Goal: Task Accomplishment & Management: Manage account settings

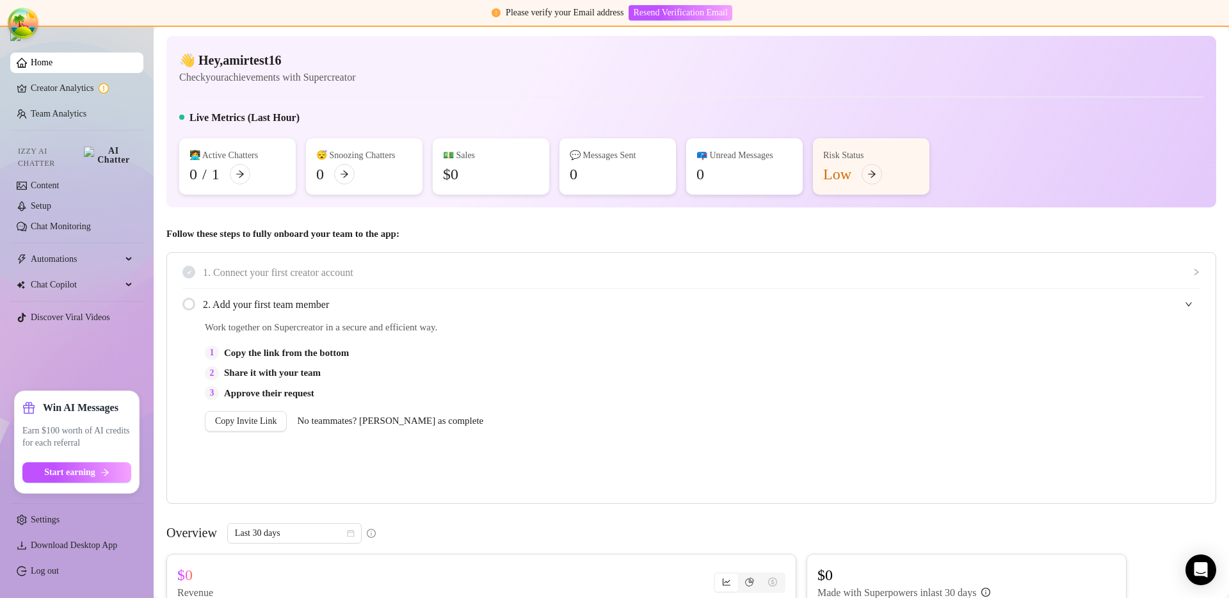
click at [525, 73] on div "👋 Hey, amirtest16 Check your achievements with Supercreator" at bounding box center [691, 68] width 1024 height 34
click at [601, 93] on div "👋 Hey, amirtest16 Check your achievements with Supercreator Live Metrics (Last …" at bounding box center [691, 122] width 1050 height 172
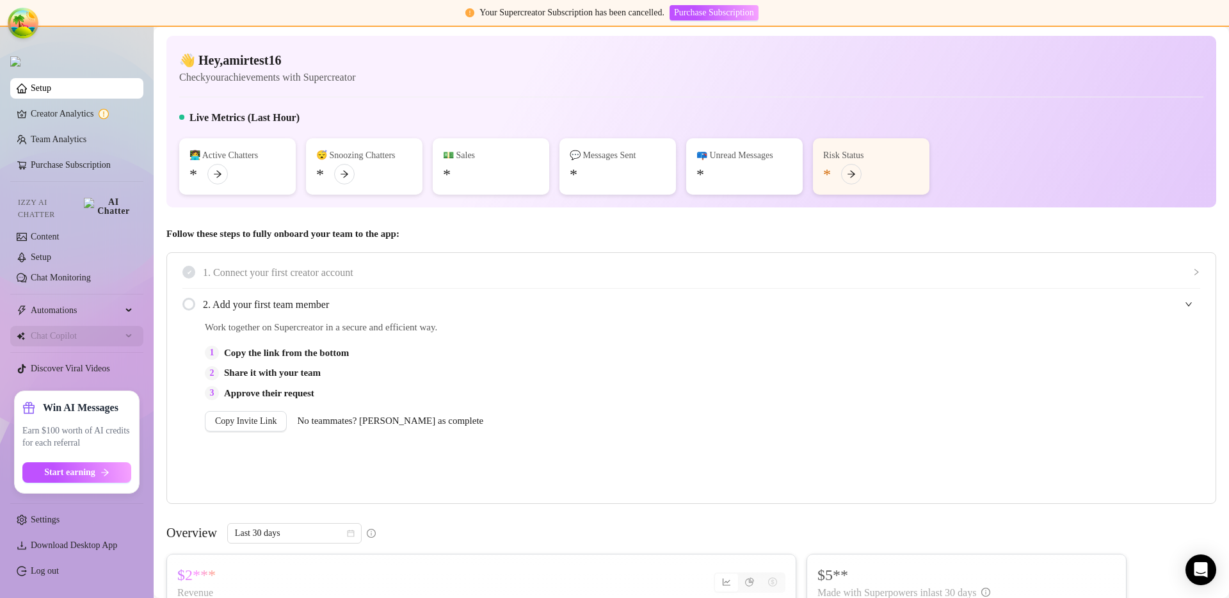
click at [96, 326] on span "Chat Copilot" at bounding box center [76, 336] width 91 height 20
click at [132, 333] on div "Chat Copilot" at bounding box center [76, 336] width 133 height 20
click at [636, 371] on div "2 Share it with your team" at bounding box center [558, 372] width 707 height 15
click at [65, 162] on link "Purchase Subscription" at bounding box center [71, 165] width 80 height 10
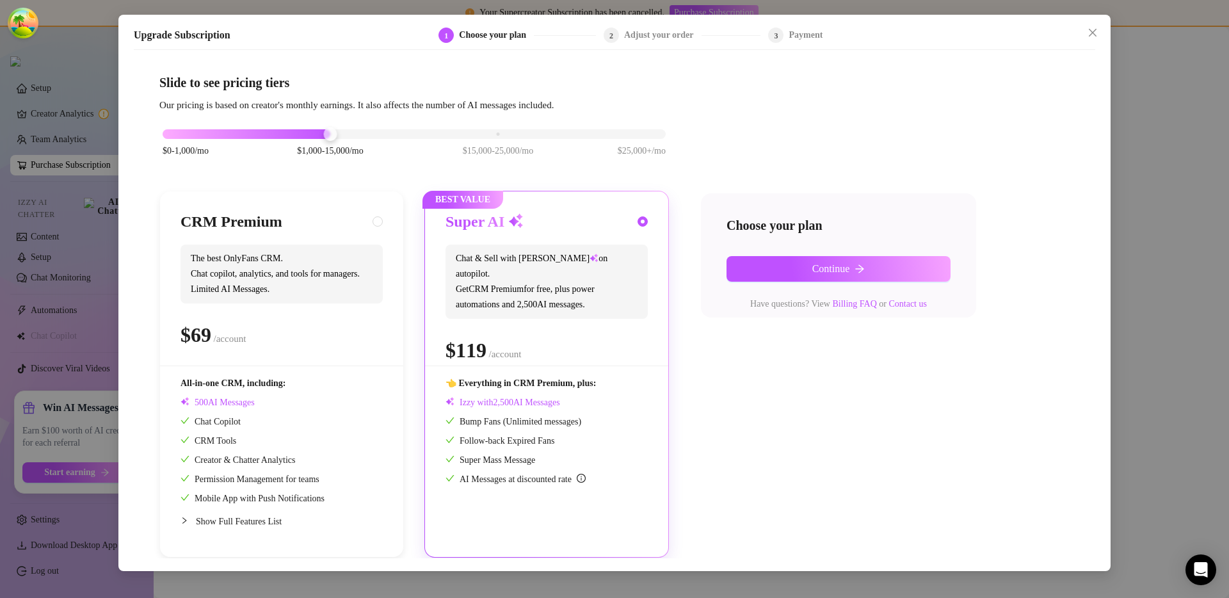
click at [476, 134] on div "$0-1,000/mo $1,000-15,000/mo $15,000-25,000/mo $25,000+/mo" at bounding box center [414, 131] width 503 height 8
click at [339, 133] on div "$0-1,000/mo $1,000-15,000/mo $15,000-25,000/mo $25,000+/mo" at bounding box center [414, 131] width 503 height 8
click at [500, 130] on div "$0-1,000/mo $1,000-15,000/mo $15,000-25,000/mo $25,000+/mo" at bounding box center [414, 131] width 503 height 8
click at [609, 134] on div "$0-1,000/mo $1,000-15,000/mo $15,000-25,000/mo $25,000+/mo" at bounding box center [414, 131] width 503 height 8
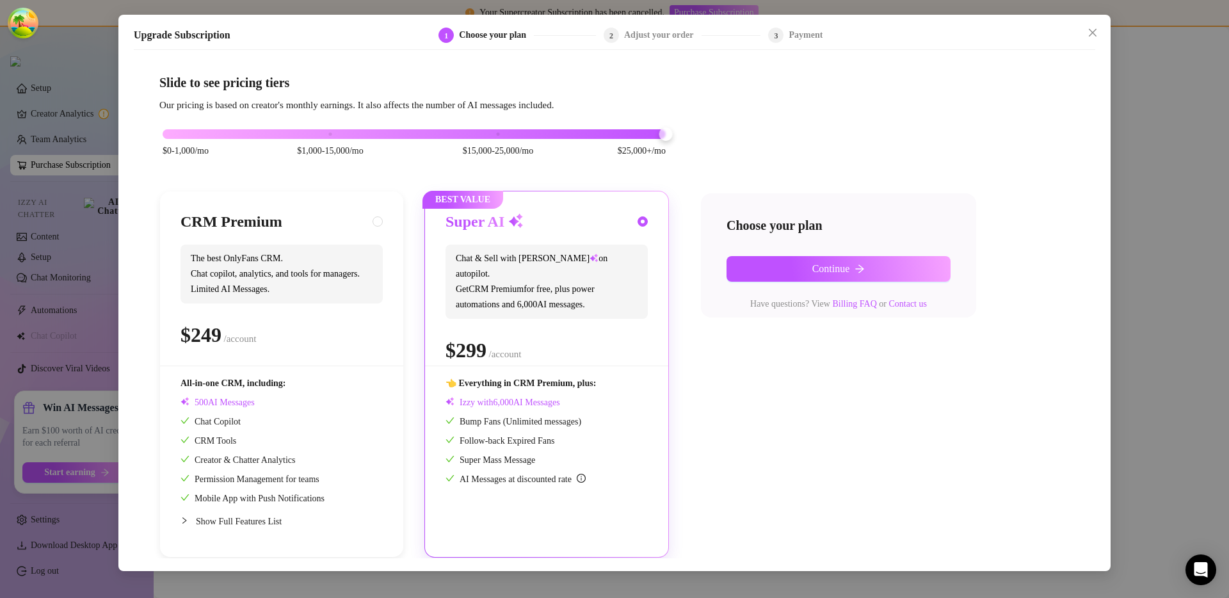
click at [439, 134] on div at bounding box center [414, 134] width 503 height 10
click at [367, 134] on div "$0-1,000/mo $1,000-15,000/mo $15,000-25,000/mo $25,000+/mo" at bounding box center [414, 131] width 503 height 8
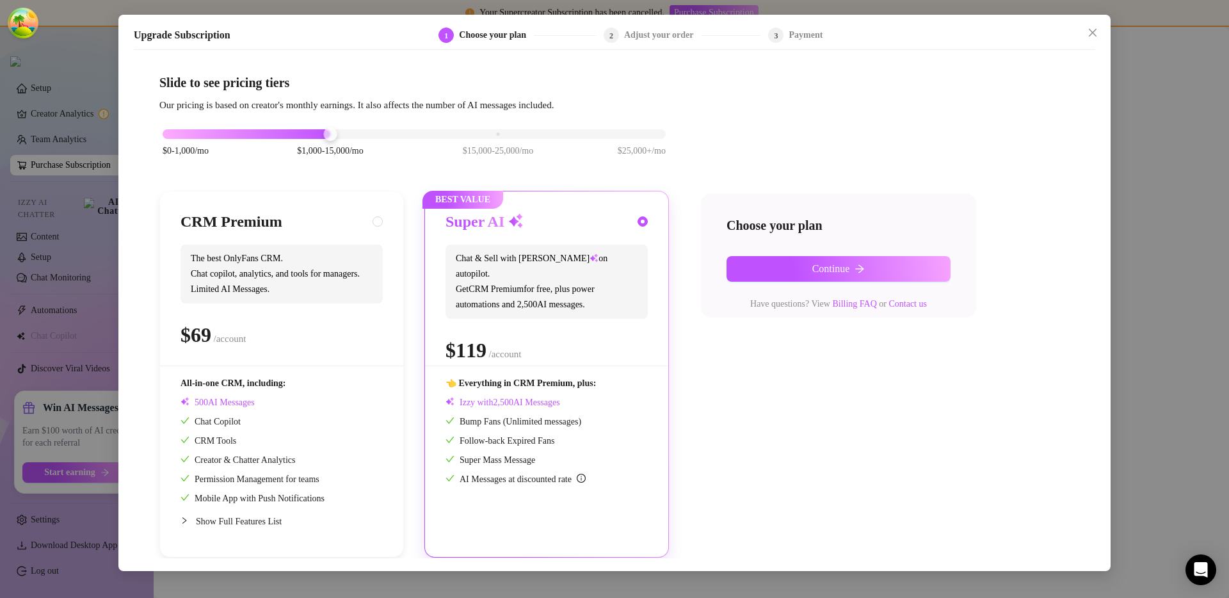
click at [501, 133] on div "$0-1,000/mo $1,000-15,000/mo $15,000-25,000/mo $25,000+/mo" at bounding box center [414, 131] width 503 height 8
click at [343, 134] on div "$0-1,000/mo $1,000-15,000/mo $15,000-25,000/mo $25,000+/mo" at bounding box center [414, 131] width 503 height 8
click at [474, 134] on div "$0-1,000/mo $1,000-15,000/mo $15,000-25,000/mo $25,000+/mo" at bounding box center [414, 131] width 503 height 8
click at [295, 136] on div at bounding box center [330, 134] width 335 height 10
click at [204, 134] on div "$0-1,000/mo $1,000-15,000/mo $15,000-25,000/mo $25,000+/mo" at bounding box center [414, 131] width 503 height 8
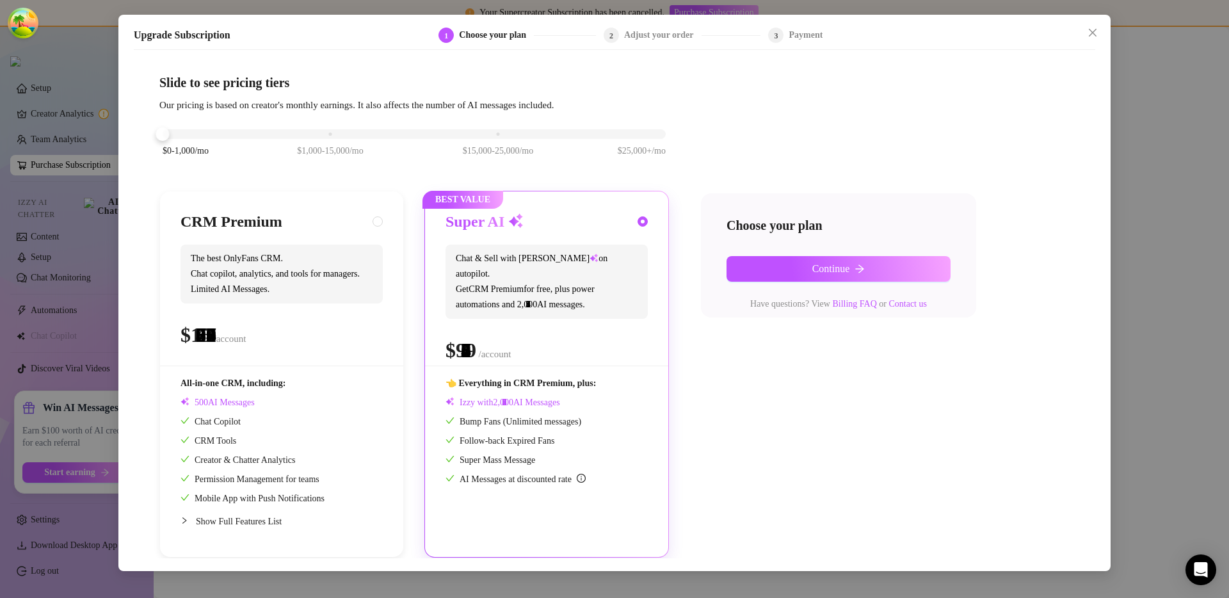
click at [325, 138] on div "$0-1,000/mo $1,000-15,000/mo $15,000-25,000/mo $25,000+/mo" at bounding box center [414, 149] width 510 height 72
click at [353, 134] on div at bounding box center [414, 134] width 503 height 10
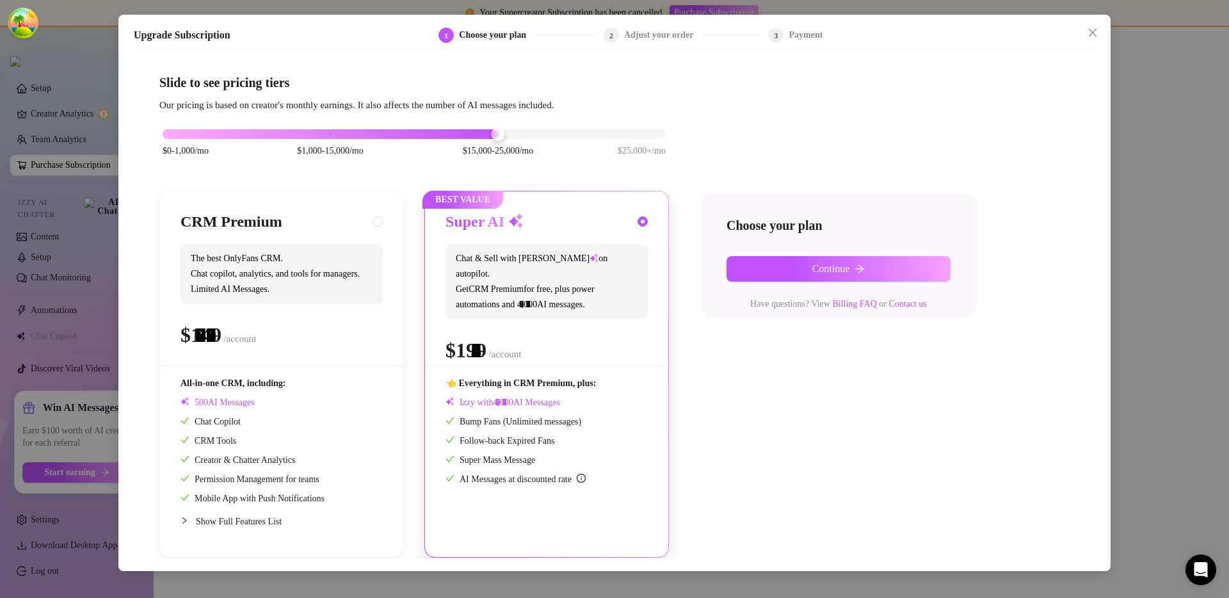
click at [433, 132] on div "$0-1,000/mo $1,000-15,000/mo $15,000-25,000/mo $25,000+/mo" at bounding box center [414, 131] width 503 height 8
click at [380, 134] on div "$0-1,000/mo $1,000-15,000/mo $15,000-25,000/mo $25,000+/mo" at bounding box center [414, 131] width 503 height 8
click at [654, 139] on div "$0-1,000/mo $1,000-15,000/mo $15,000-25,000/mo $25,000+/mo" at bounding box center [414, 149] width 510 height 72
click at [654, 134] on div "$0-1,000/mo $1,000-15,000/mo $15,000-25,000/mo $25,000+/mo" at bounding box center [414, 131] width 503 height 8
click at [491, 136] on div at bounding box center [414, 134] width 503 height 10
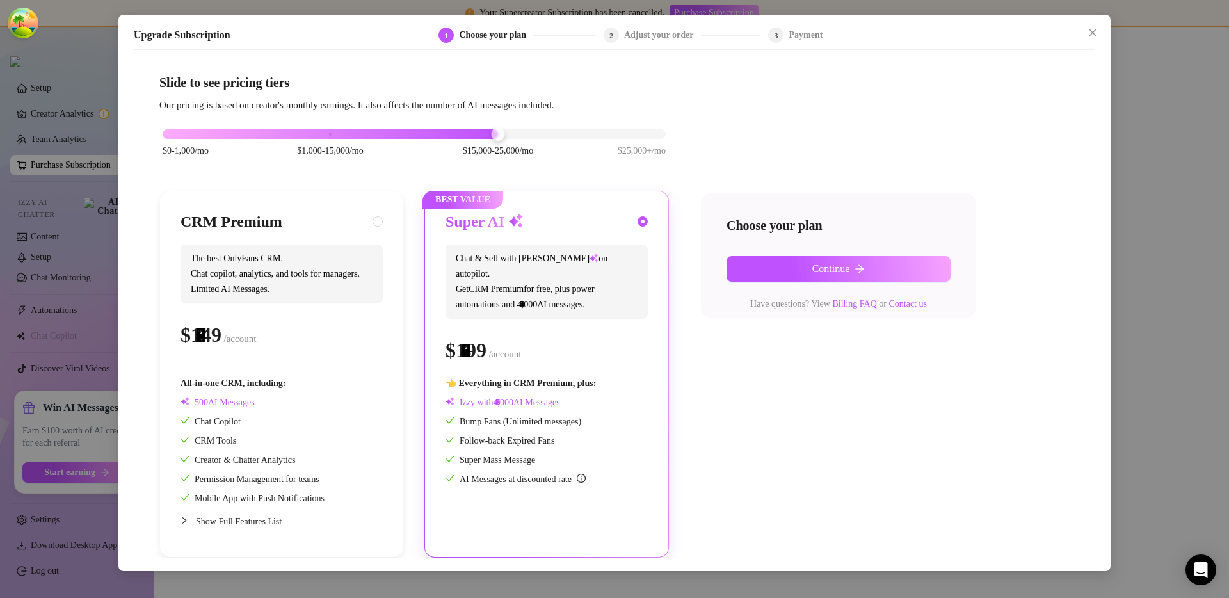
click at [367, 134] on div "$0-1,000/mo $1,000-15,000/mo $15,000-25,000/mo $25,000+/mo" at bounding box center [414, 131] width 503 height 8
click at [511, 139] on div "$0-1,000/mo $1,000-15,000/mo $15,000-25,000/mo $25,000+/mo" at bounding box center [414, 149] width 510 height 72
click at [506, 131] on div at bounding box center [414, 134] width 503 height 10
click at [844, 269] on span "Continue" at bounding box center [831, 269] width 38 height 12
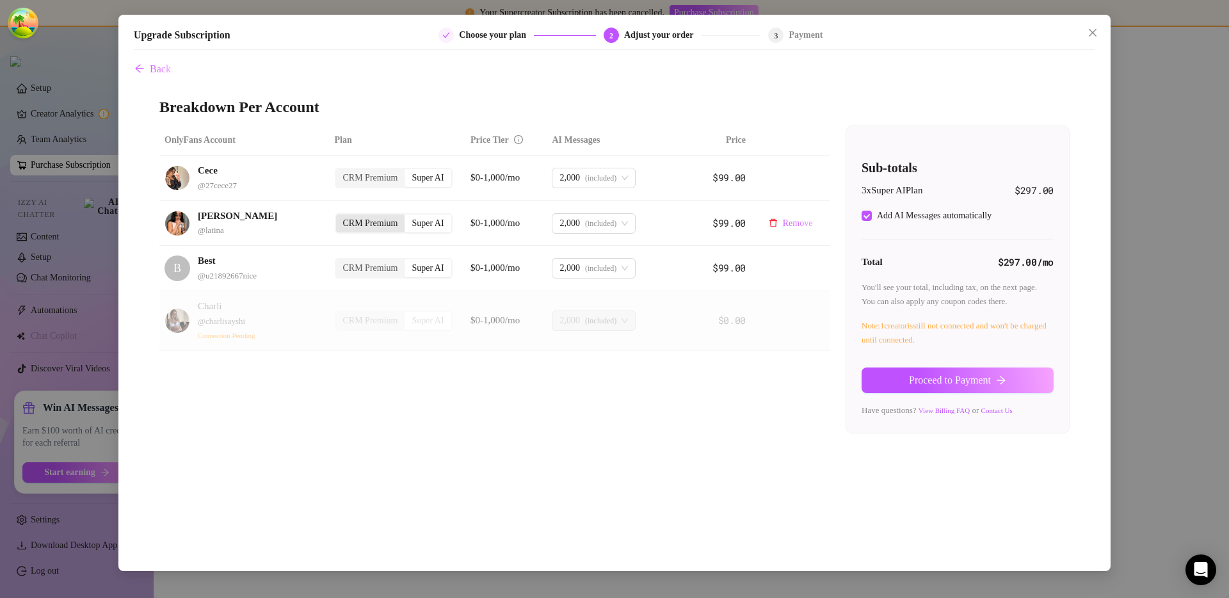
click at [395, 230] on div "CRM Premium" at bounding box center [370, 223] width 69 height 18
click at [339, 216] on input "CRM Premium" at bounding box center [339, 216] width 0 height 0
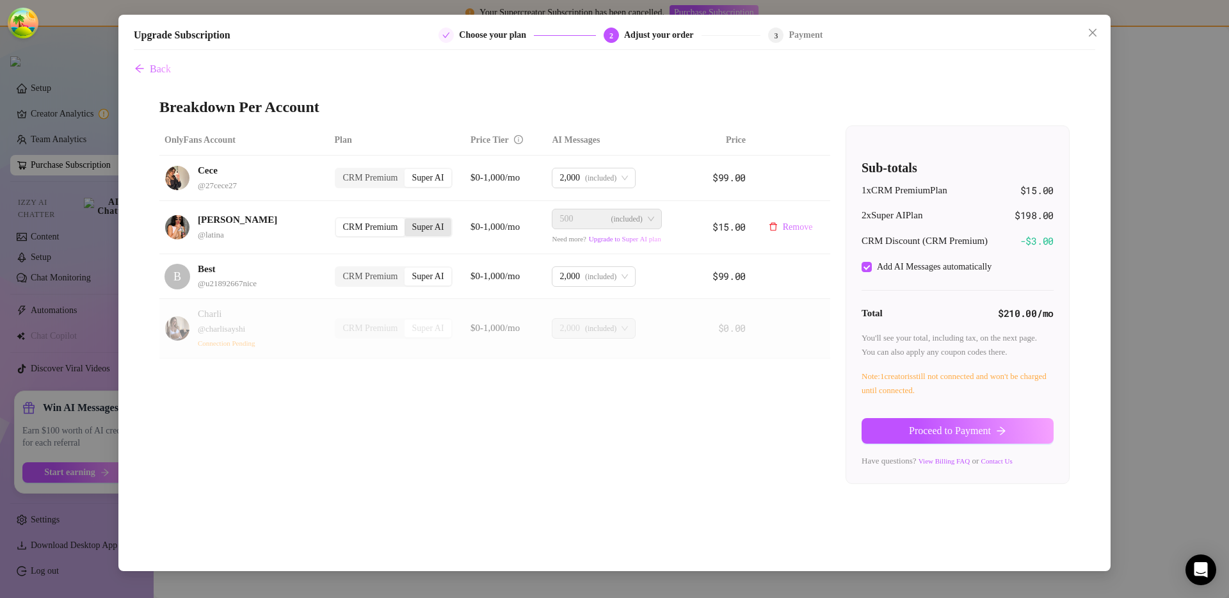
click at [425, 227] on div "Super AI" at bounding box center [428, 227] width 46 height 18
click at [408, 220] on input "Super AI" at bounding box center [408, 220] width 0 height 0
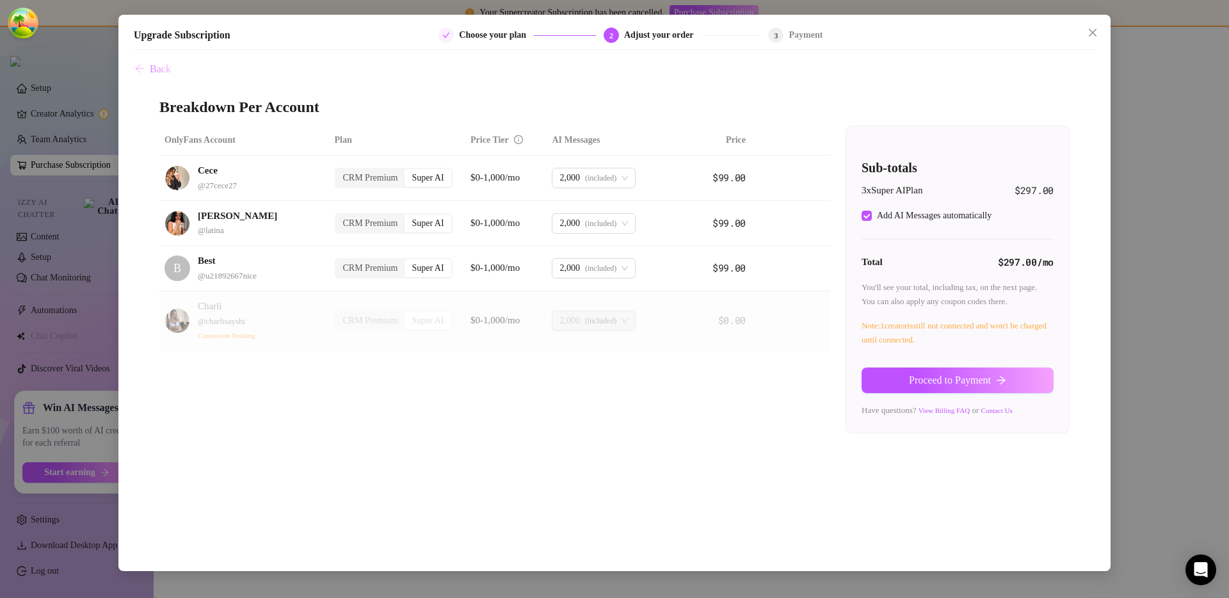
click at [154, 72] on span "Back" at bounding box center [160, 69] width 21 height 12
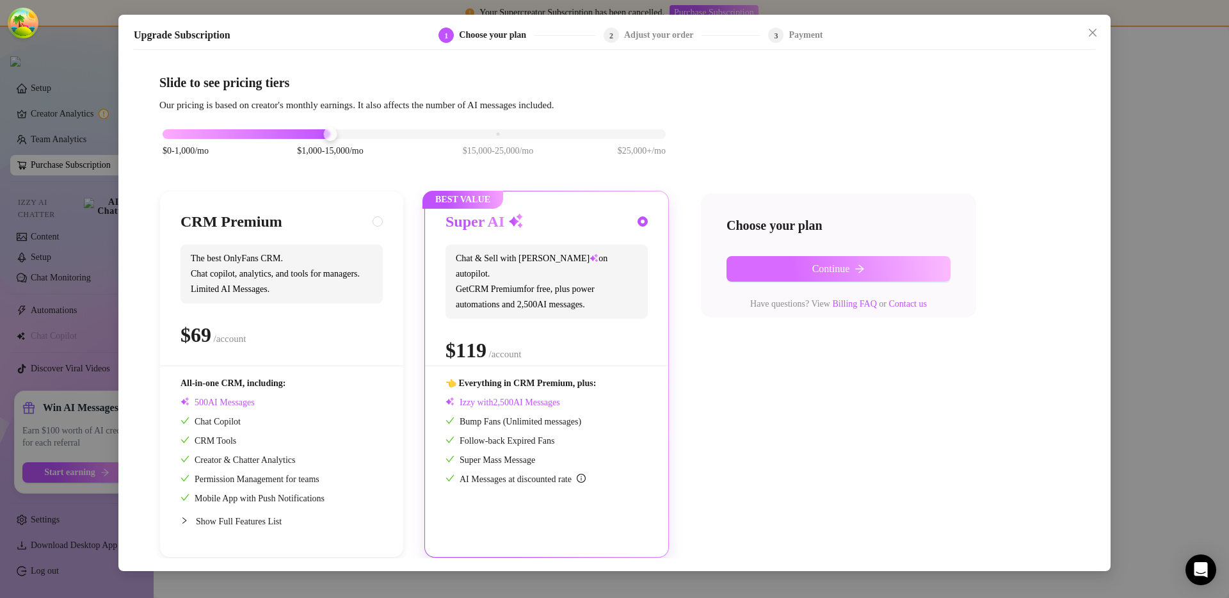
click at [791, 268] on button "Continue" at bounding box center [839, 269] width 224 height 26
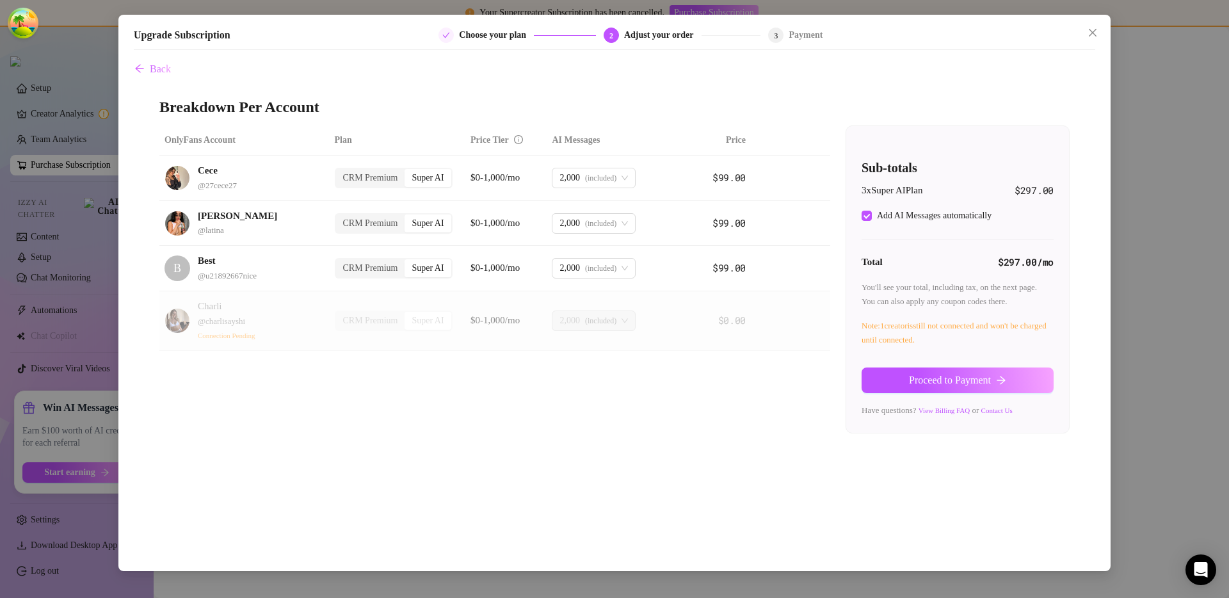
click at [1182, 200] on div "Upgrade Subscription Choose your plan 2 Adjust your order 3 Payment Back Breakd…" at bounding box center [614, 299] width 1229 height 598
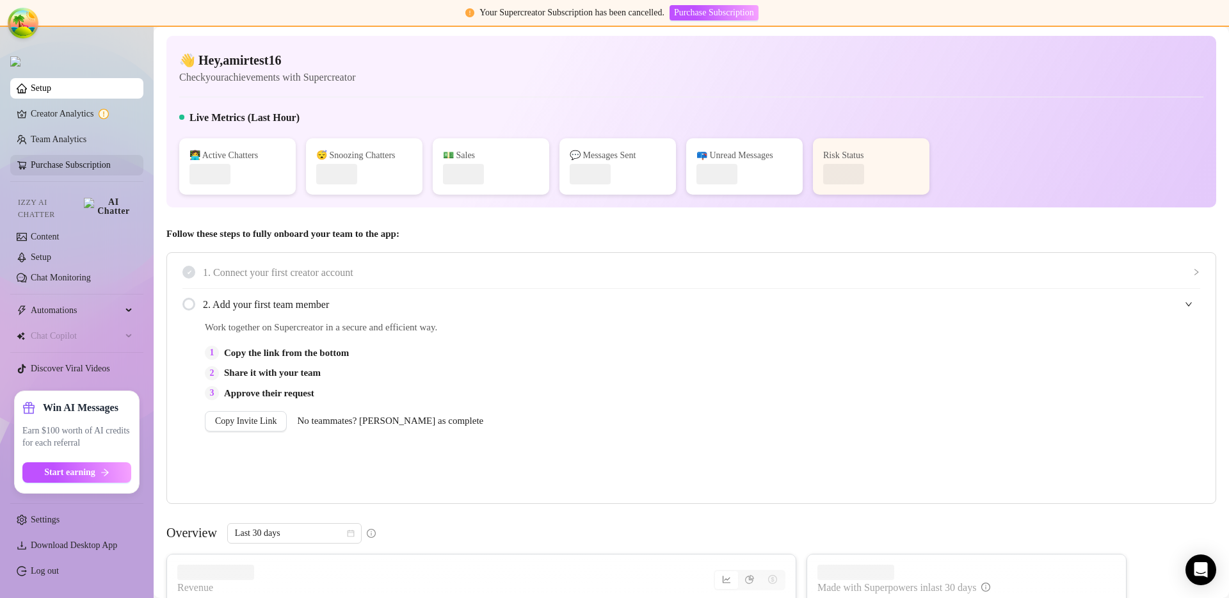
click at [81, 161] on link "Purchase Subscription" at bounding box center [71, 165] width 80 height 10
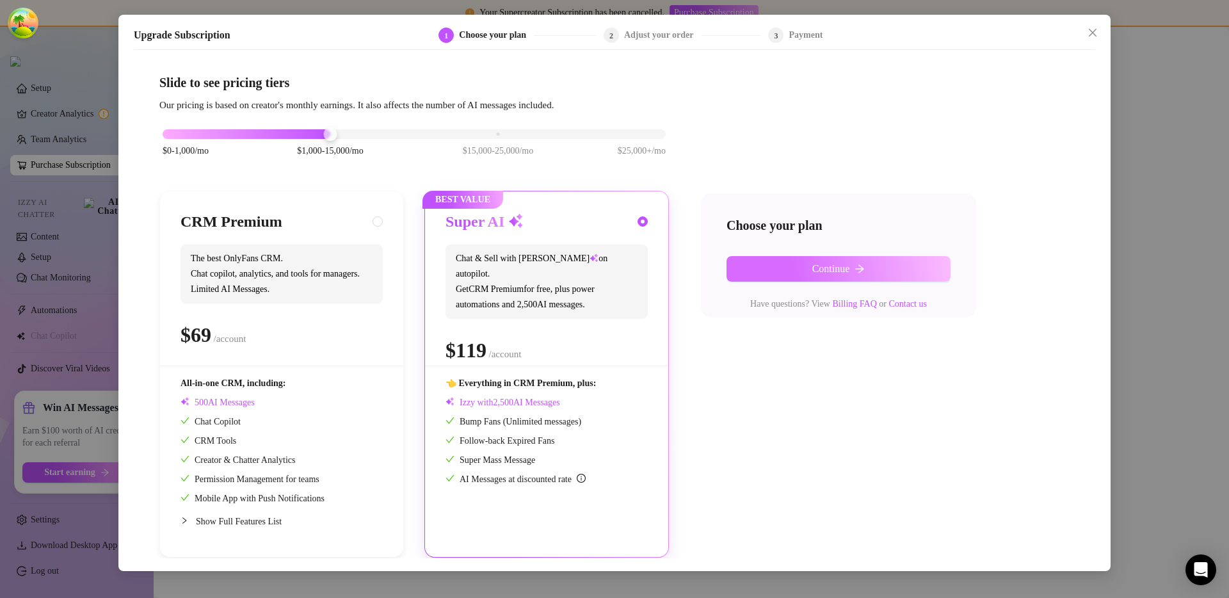
click at [781, 261] on button "Continue" at bounding box center [839, 269] width 224 height 26
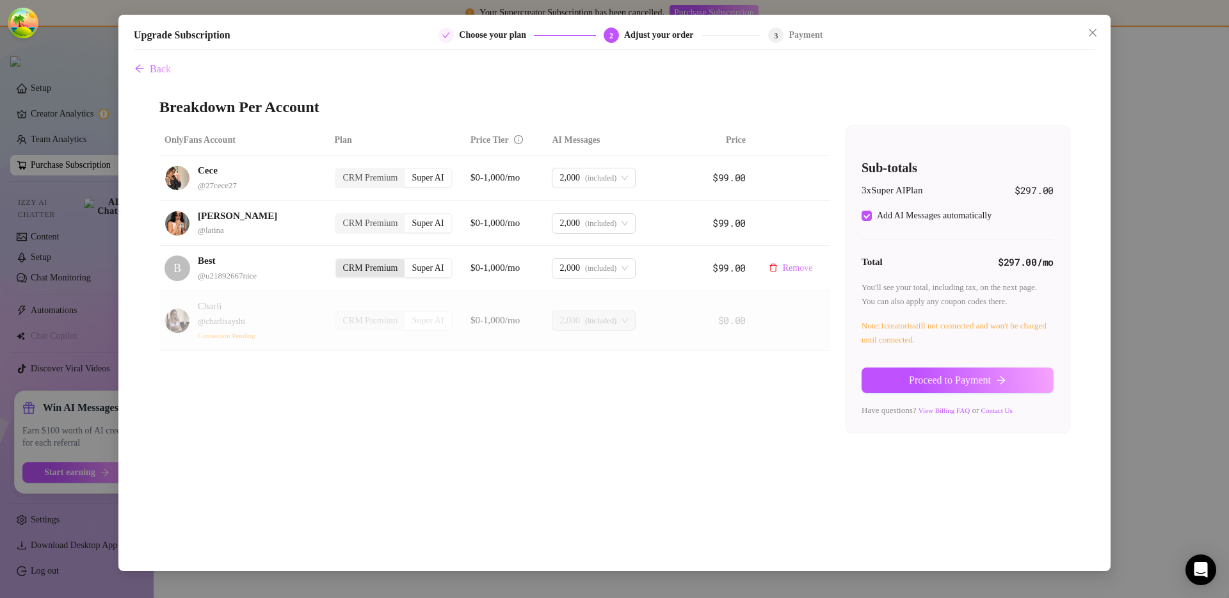
click at [374, 268] on div "CRM Premium" at bounding box center [370, 268] width 69 height 18
click at [339, 261] on input "CRM Premium" at bounding box center [339, 261] width 0 height 0
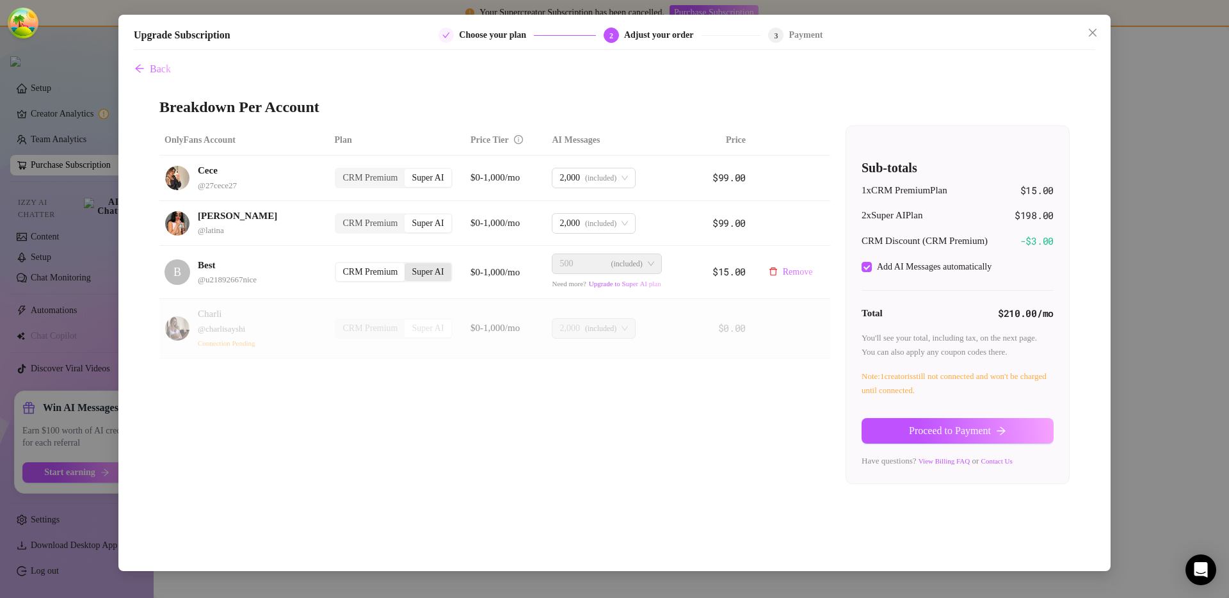
click at [439, 265] on div "Super AI" at bounding box center [428, 272] width 46 height 18
click at [408, 265] on input "Super AI" at bounding box center [408, 265] width 0 height 0
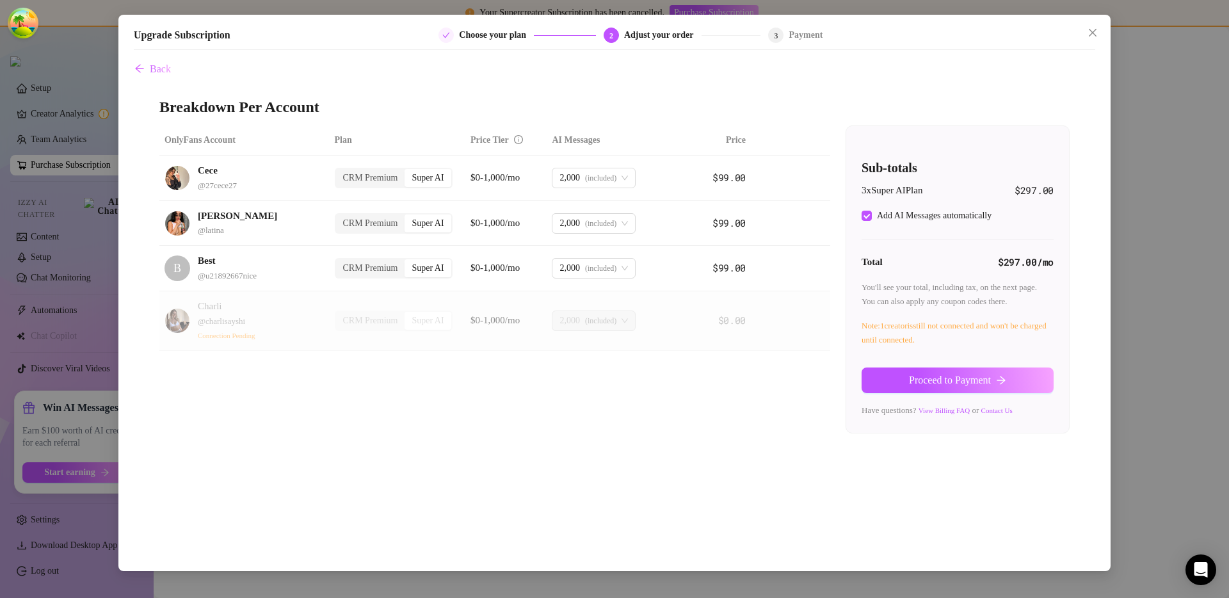
click at [698, 451] on div "Back Breakdown Per Account OnlyFans Account Plan Price Tier AI Messages Price C…" at bounding box center [614, 307] width 961 height 502
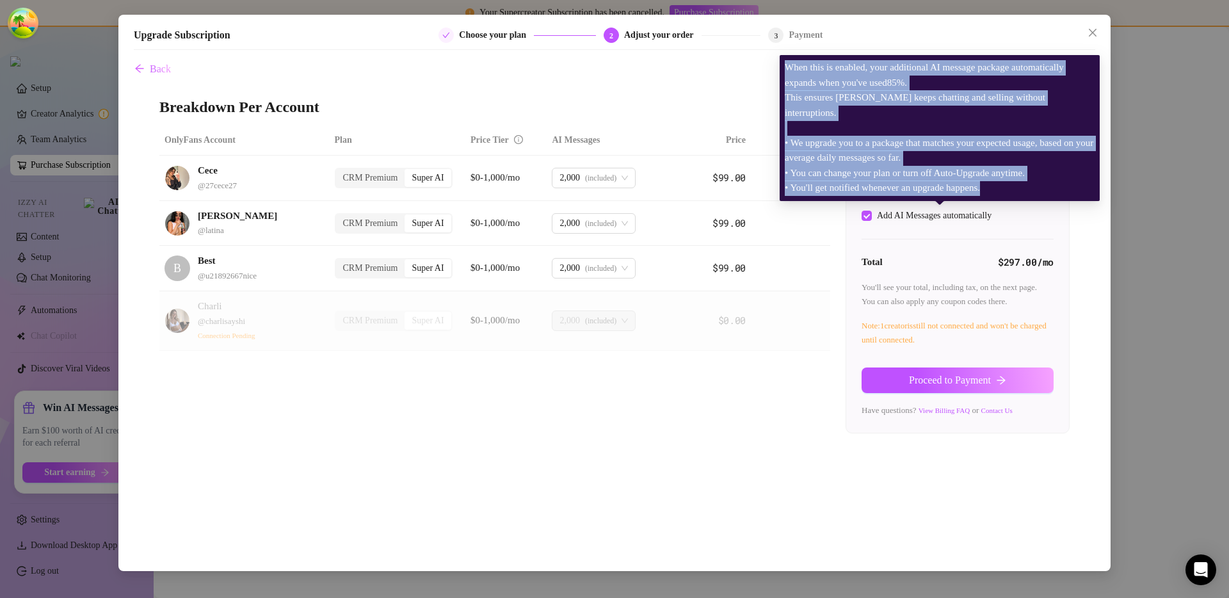
drag, startPoint x: 1009, startPoint y: 191, endPoint x: 787, endPoint y: 81, distance: 248.5
click at [787, 81] on div "When this is enabled, your additional AI message package automatically expands …" at bounding box center [940, 128] width 320 height 146
copy span "When this is enabled, your additional AI message package automatically expands …"
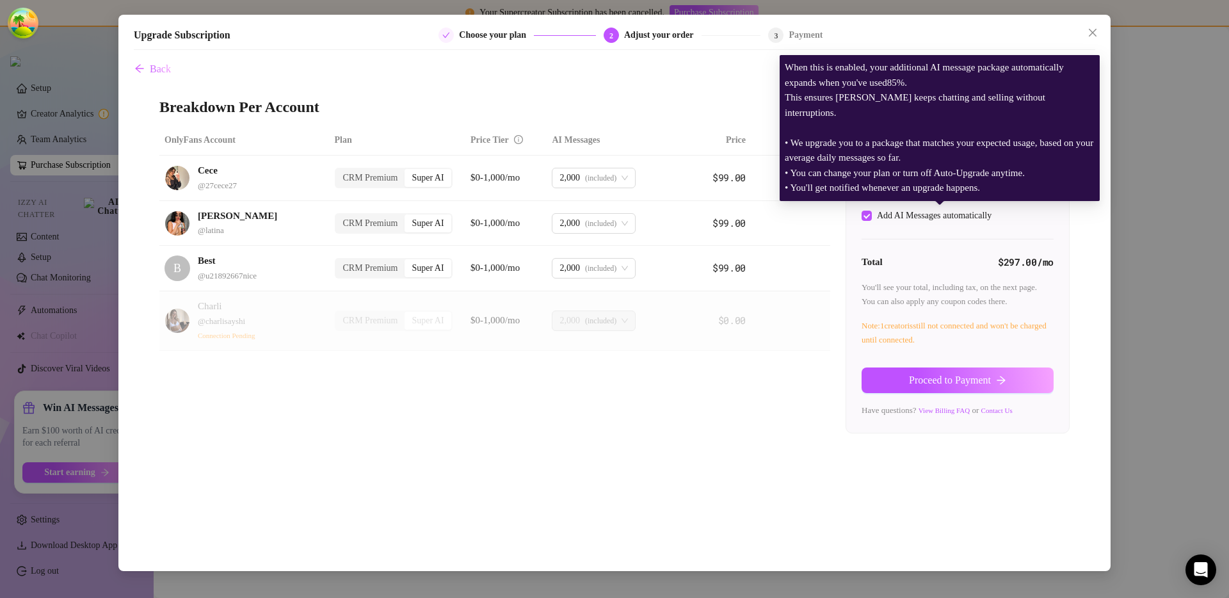
click at [738, 435] on div "Back Breakdown Per Account OnlyFans Account Plan Price Tier AI Messages Price C…" at bounding box center [614, 307] width 961 height 502
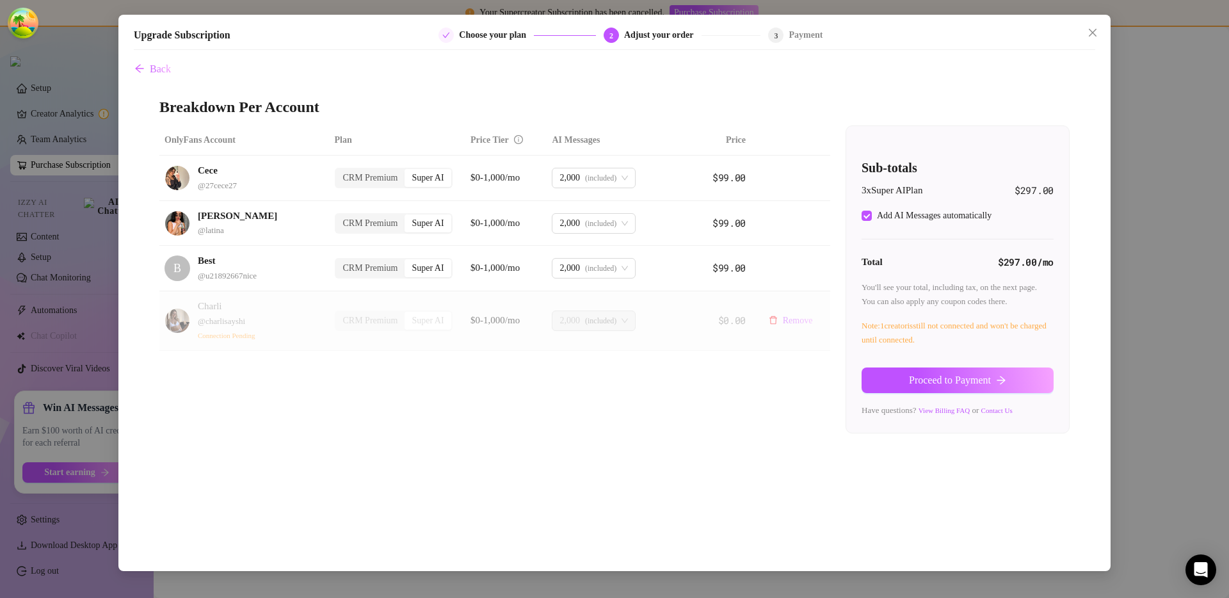
click at [753, 422] on div "OnlyFans Account Plan Price Tier AI Messages Price Cece @ 27cece27 CRM Premium …" at bounding box center [614, 279] width 910 height 308
click at [920, 382] on span "Proceed to Payment" at bounding box center [950, 380] width 82 height 12
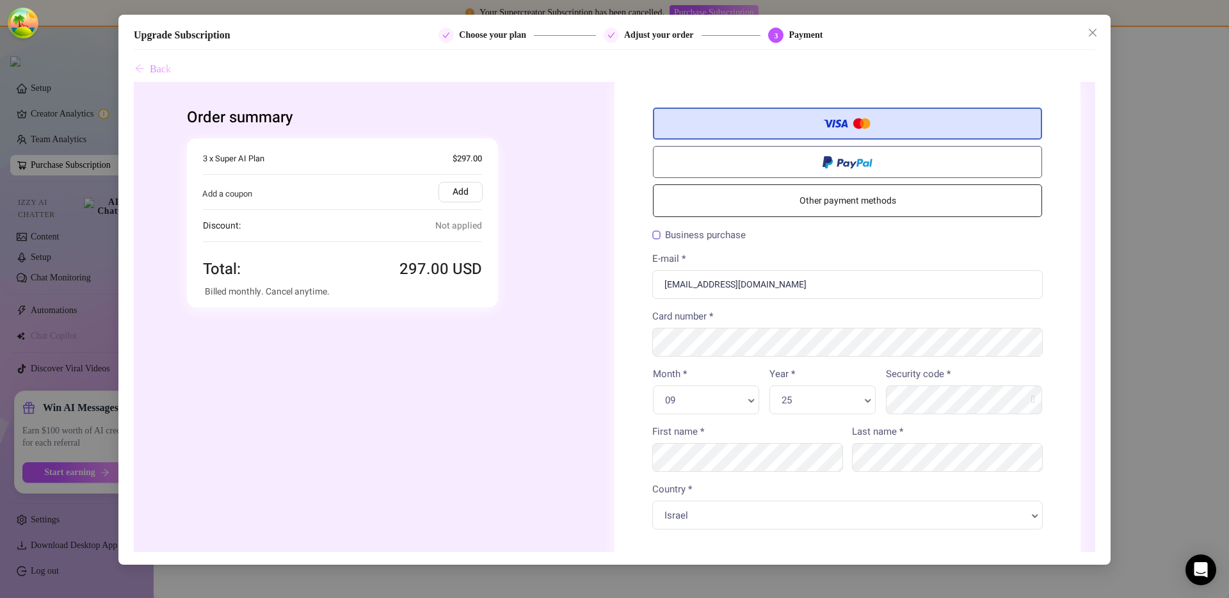
click at [161, 72] on span "Back" at bounding box center [160, 69] width 21 height 12
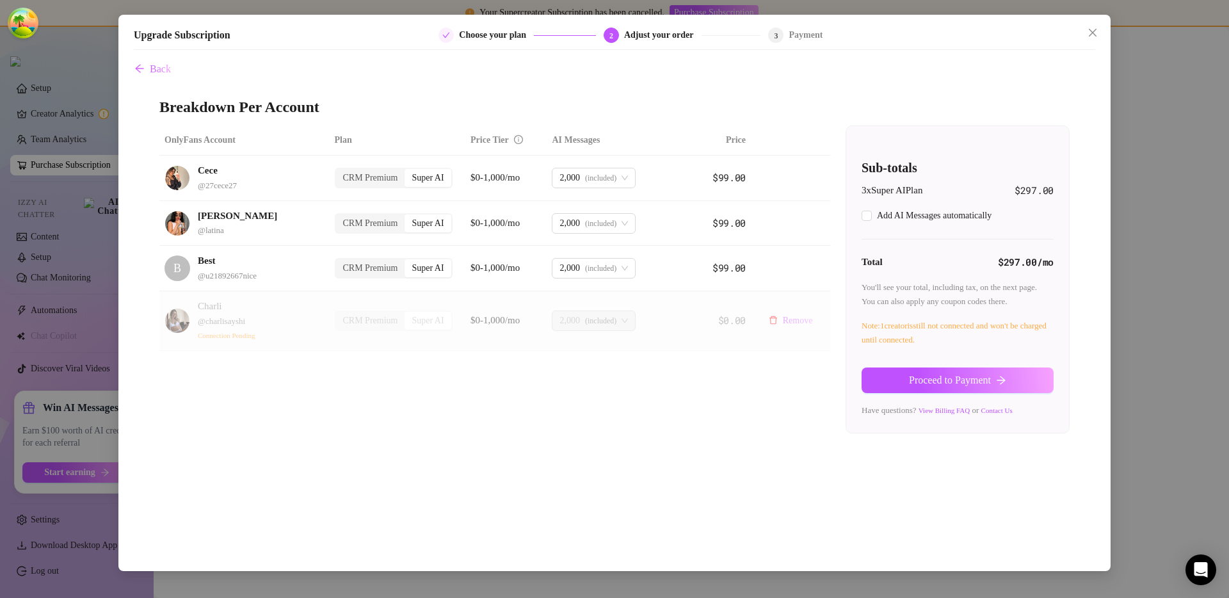
checkbox input "true"
click at [967, 383] on span "Proceed to Payment" at bounding box center [950, 380] width 82 height 12
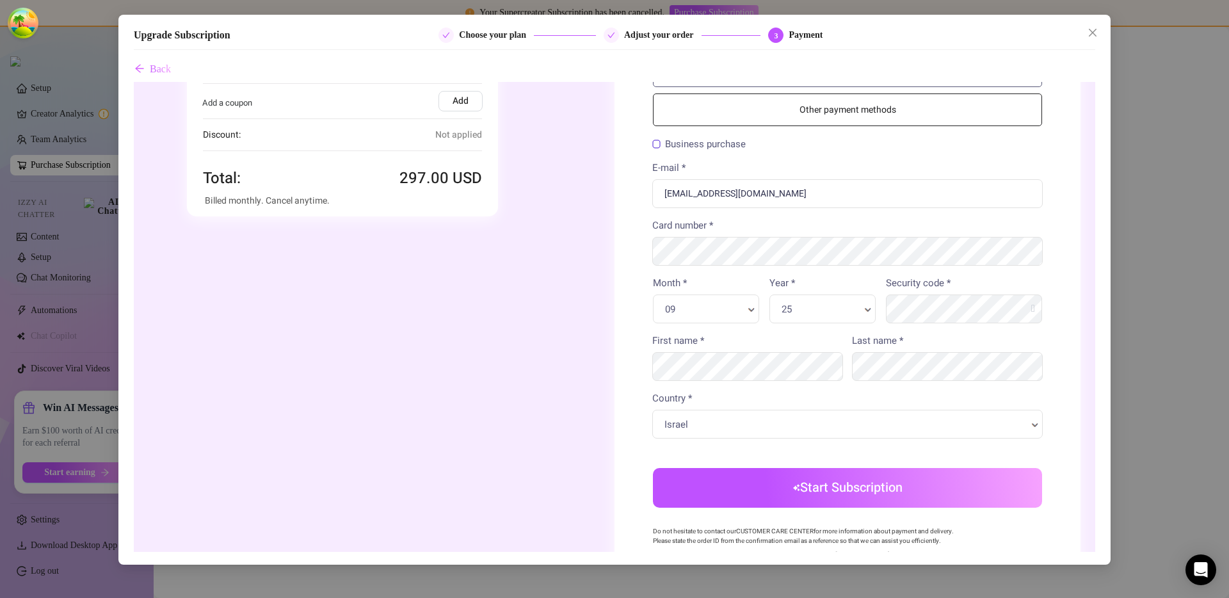
scroll to position [210, 0]
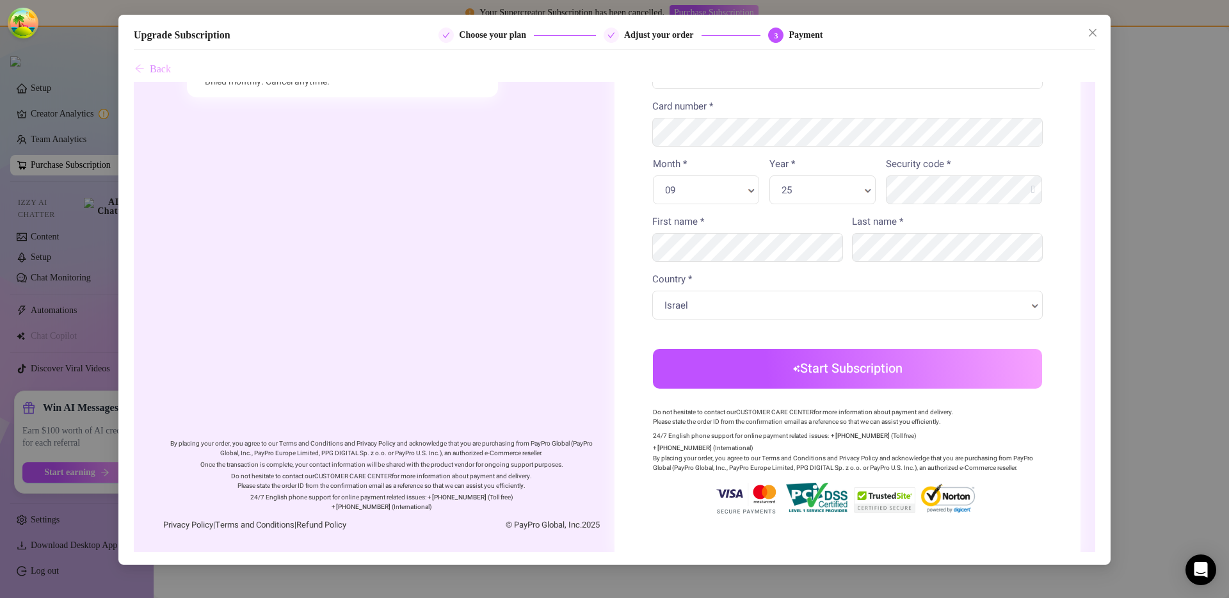
click at [167, 67] on span "Back" at bounding box center [160, 69] width 21 height 12
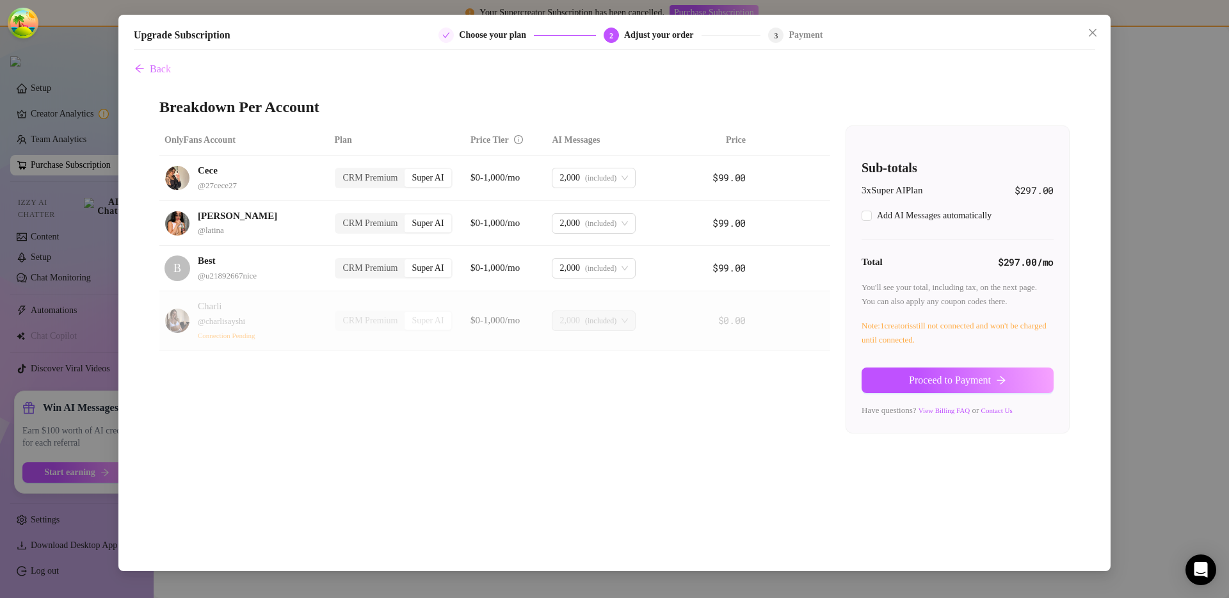
checkbox input "true"
click at [360, 225] on div "CRM Premium" at bounding box center [370, 223] width 69 height 18
click at [339, 216] on input "CRM Premium" at bounding box center [339, 216] width 0 height 0
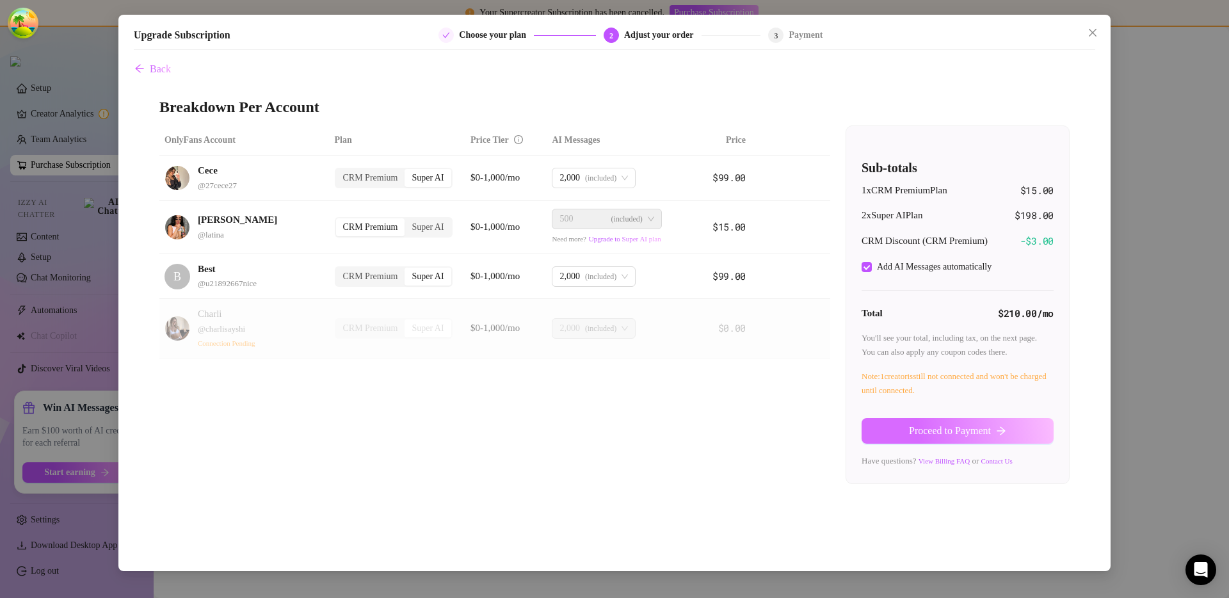
click at [986, 433] on span "Proceed to Payment" at bounding box center [950, 431] width 82 height 12
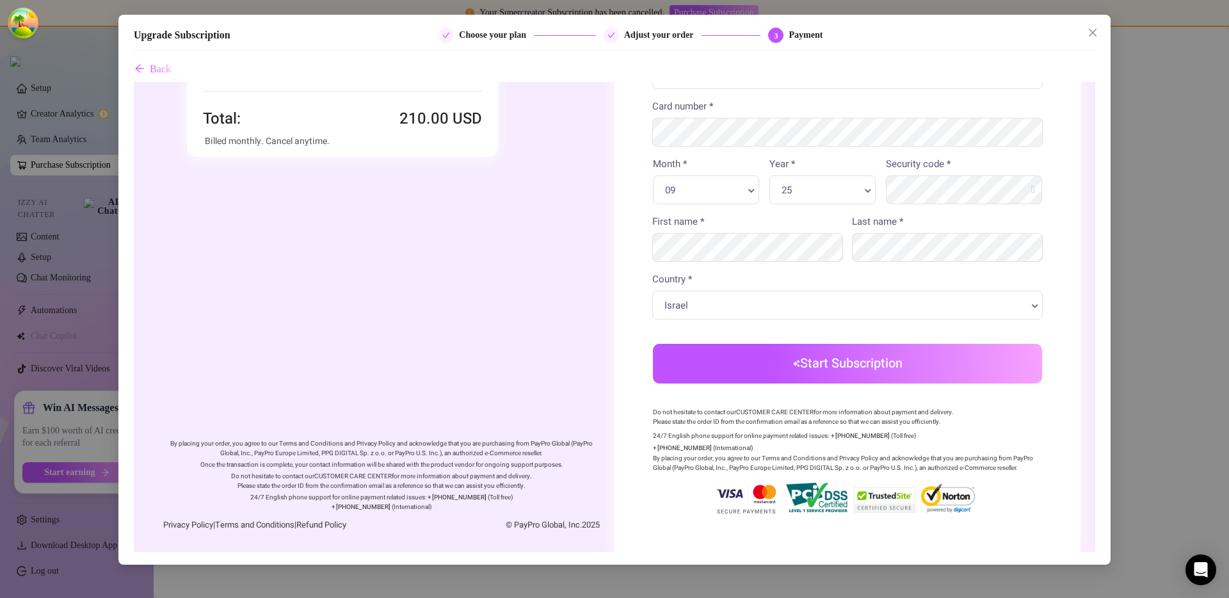
click at [817, 371] on button "Start Subscription" at bounding box center [847, 364] width 389 height 40
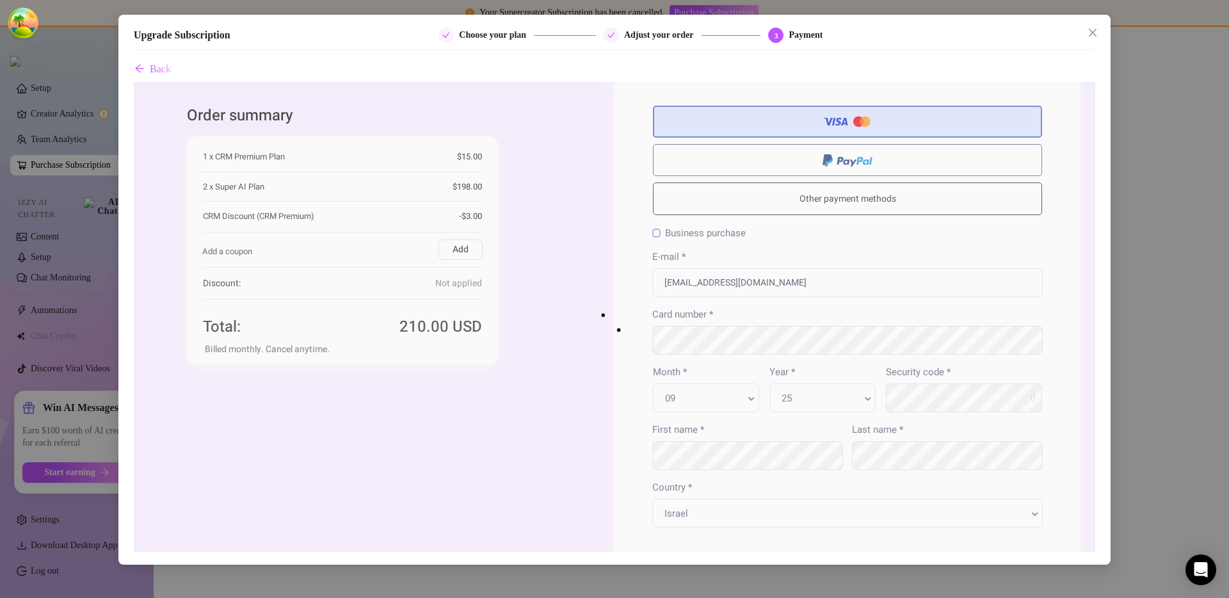
scroll to position [0, 0]
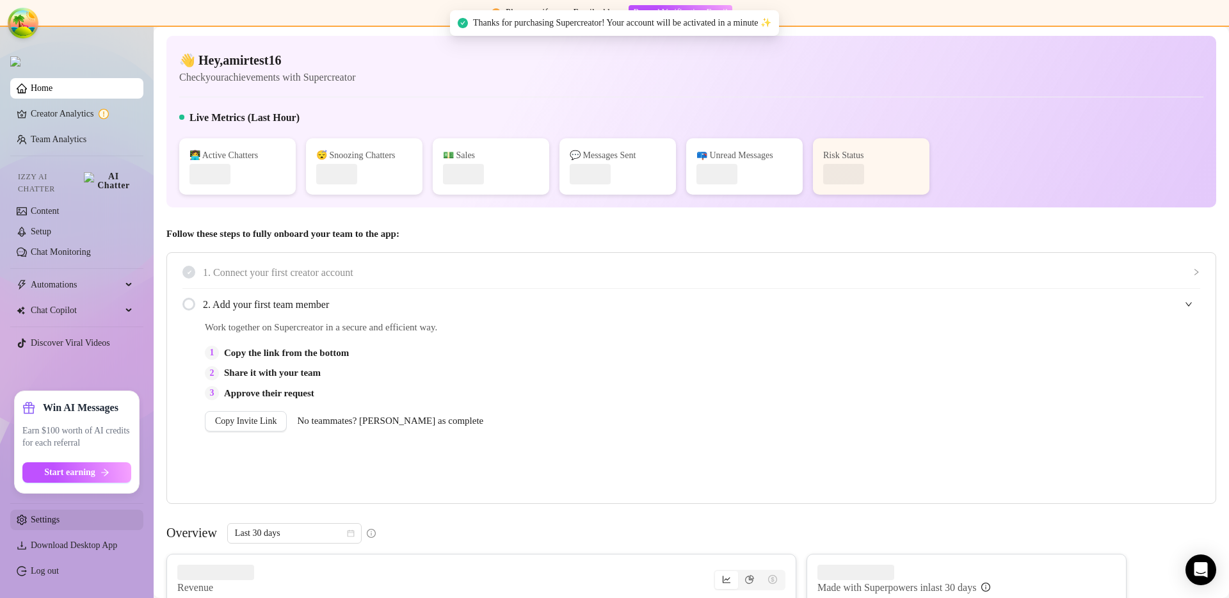
click at [60, 524] on link "Settings" at bounding box center [45, 520] width 29 height 10
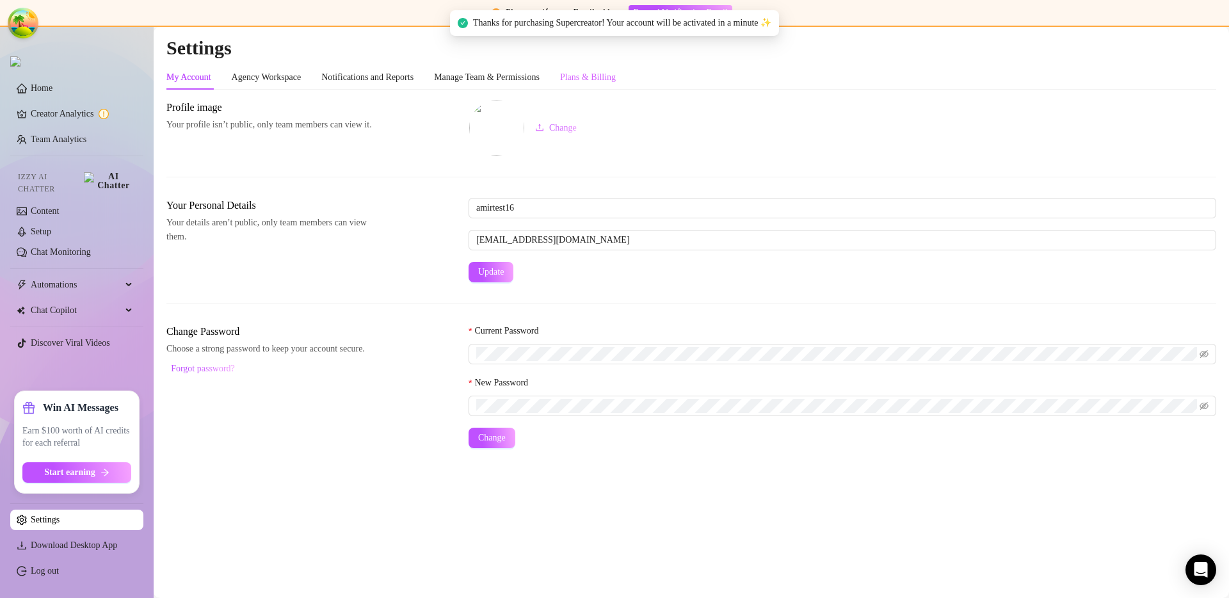
click at [605, 85] on div "Plans & Billing" at bounding box center [588, 77] width 56 height 24
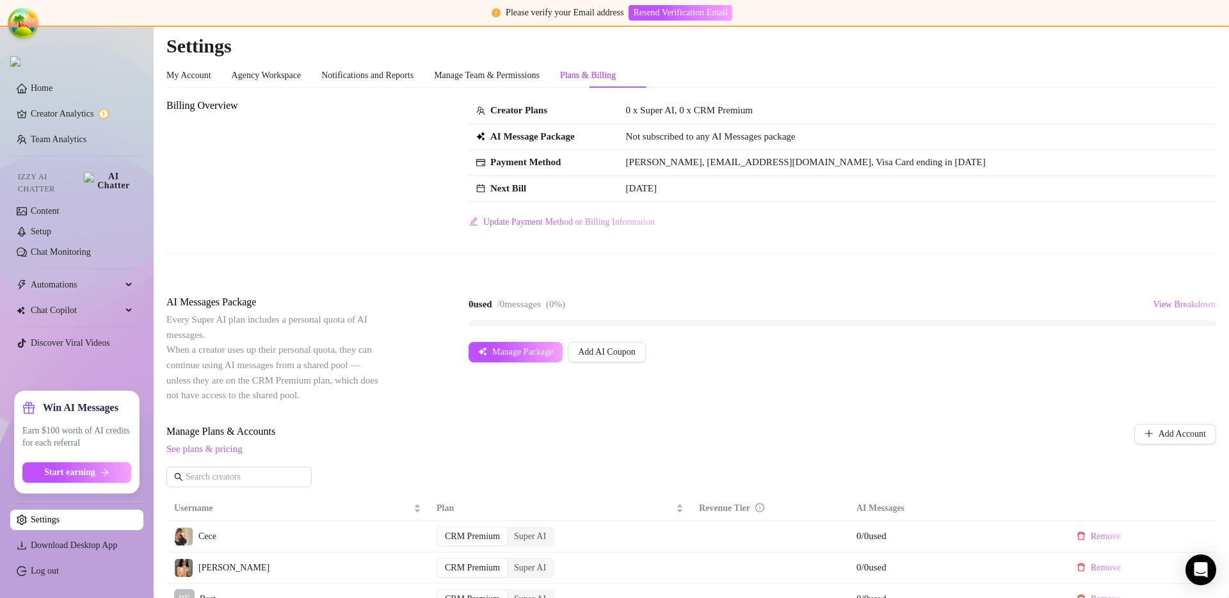
scroll to position [3, 0]
click at [630, 352] on span "Add AI Coupon" at bounding box center [606, 351] width 57 height 10
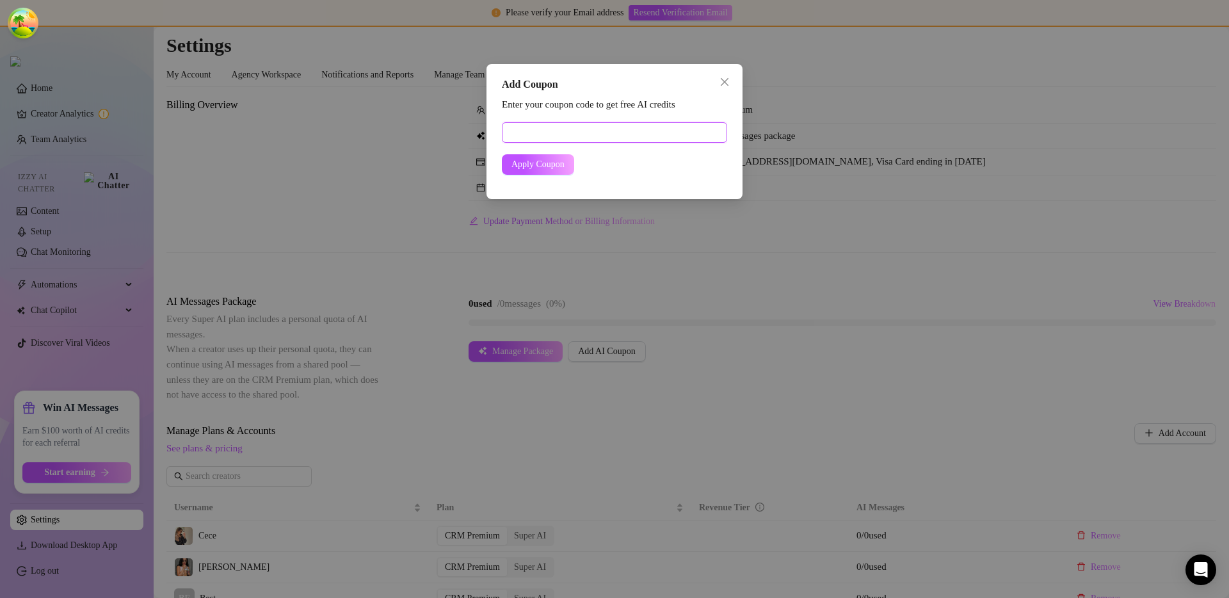
click at [616, 129] on input "text" at bounding box center [614, 132] width 225 height 20
paste input "0874C6E900RS0TPKA4F1"
type input "0874C6E900RS0TPKA4F1"
click at [559, 162] on span "Apply Coupon" at bounding box center [537, 164] width 53 height 10
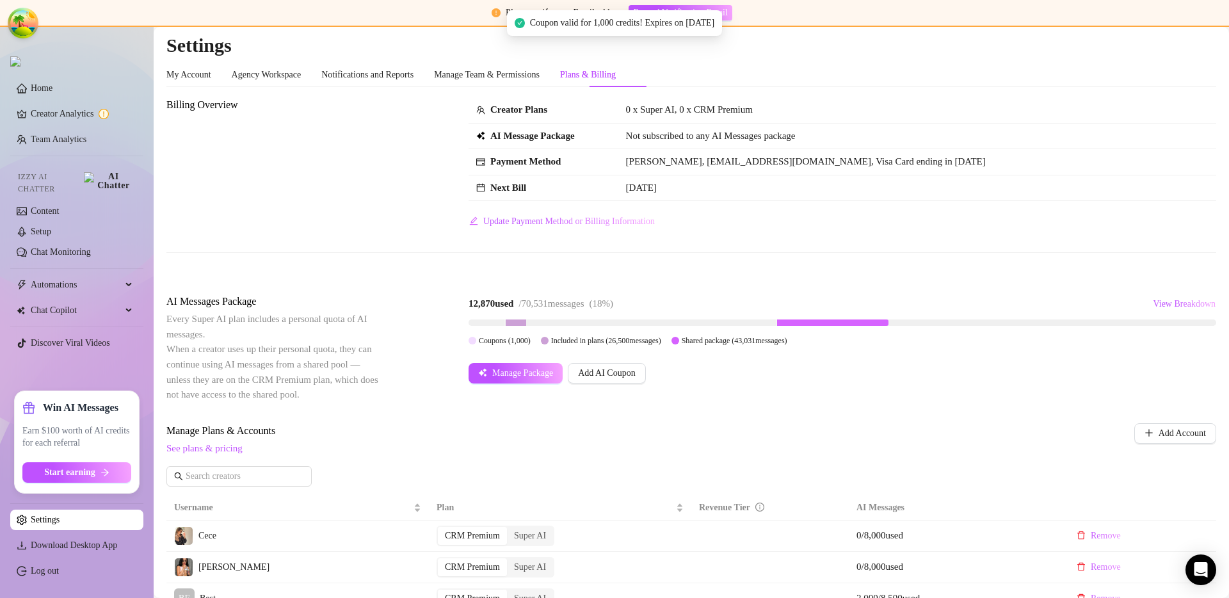
click at [681, 268] on div "Billing Overview Creator Plans 0 x Super AI, 0 x CRM Premium AI Message Package…" at bounding box center [691, 185] width 1050 height 176
click at [1157, 303] on span "View Breakdown" at bounding box center [1184, 304] width 63 height 10
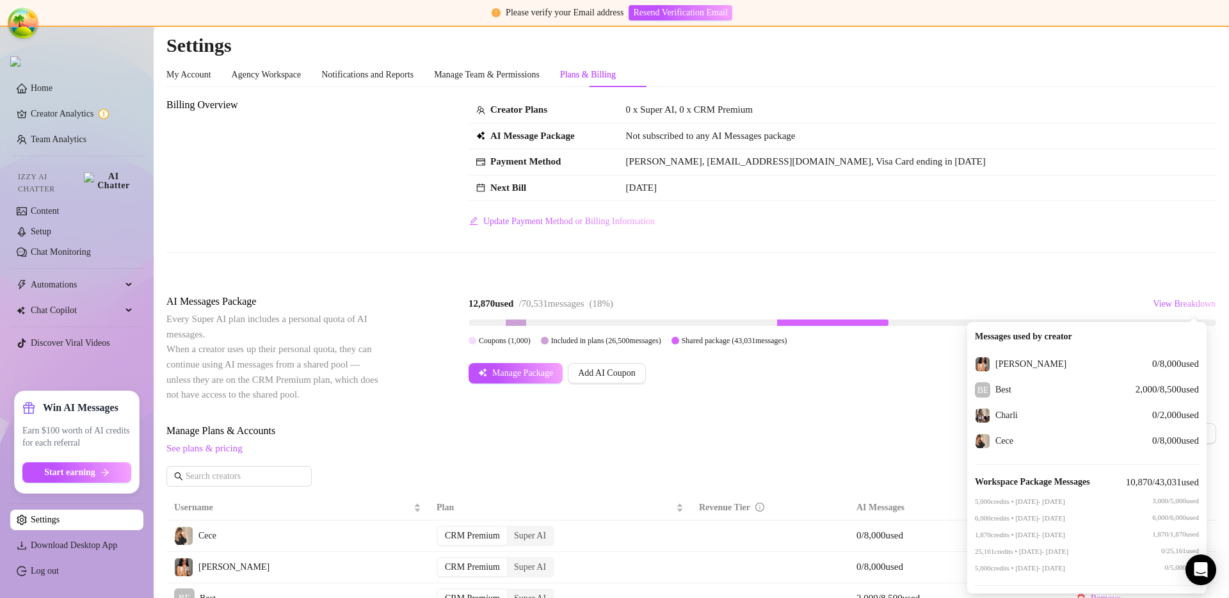
click at [994, 232] on div "Billing Overview Creator Plans 0 x Super AI, 0 x CRM Premium AI Message Package…" at bounding box center [691, 185] width 1050 height 176
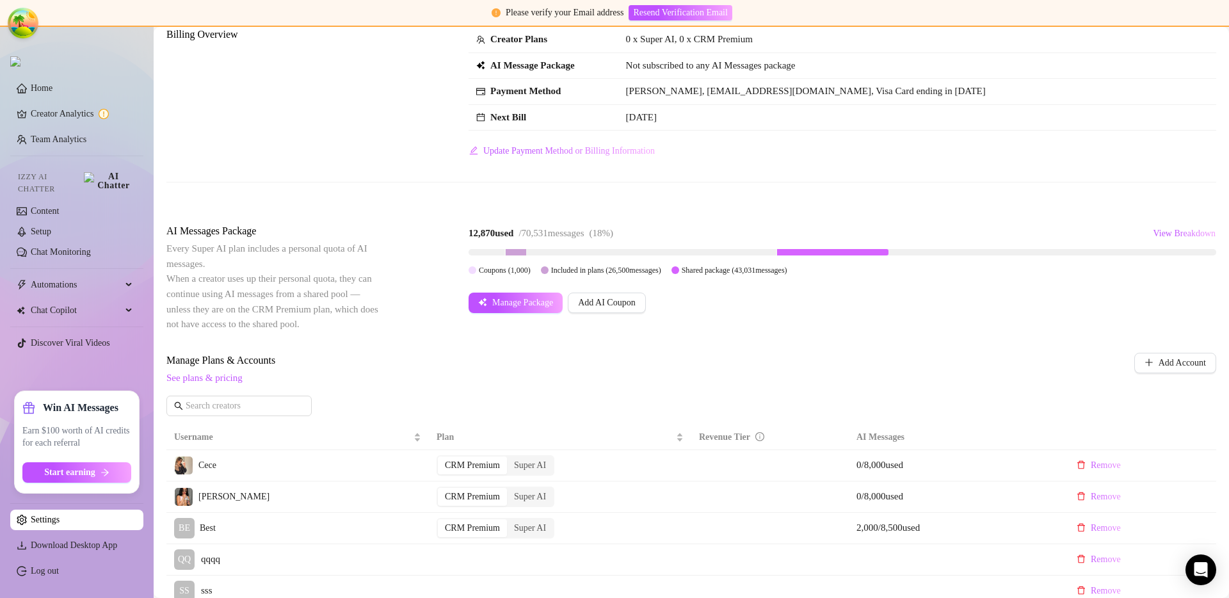
scroll to position [104, 0]
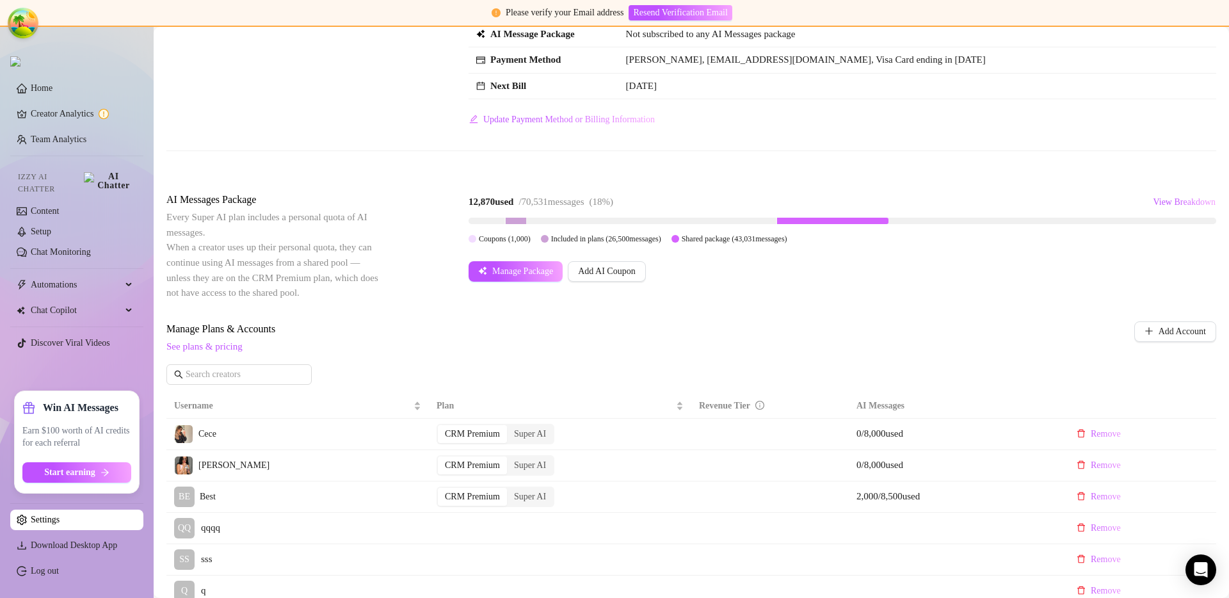
drag, startPoint x: 474, startPoint y: 219, endPoint x: 504, endPoint y: 222, distance: 30.3
click at [504, 222] on div at bounding box center [843, 221] width 748 height 6
click at [585, 239] on span "Included in plans ( 26,500 messages)" at bounding box center [606, 238] width 110 height 9
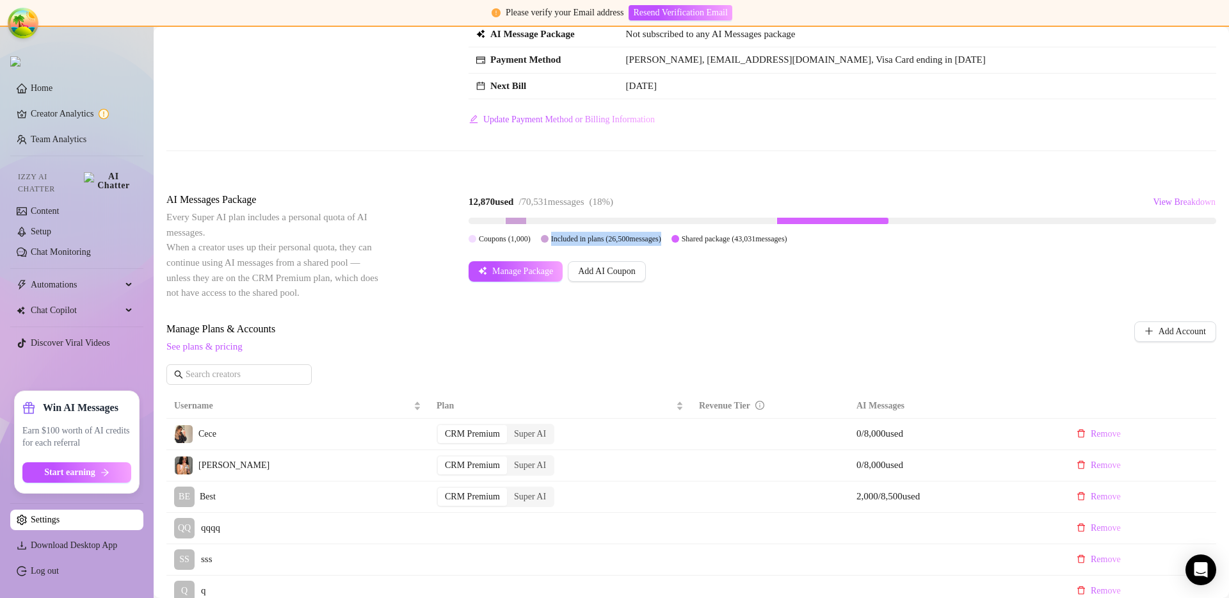
click at [585, 239] on span "Included in plans ( 26,500 messages)" at bounding box center [606, 238] width 110 height 9
click at [582, 243] on span "Included in plans ( 26,500 messages)" at bounding box center [606, 238] width 110 height 9
drag, startPoint x: 682, startPoint y: 241, endPoint x: 478, endPoint y: 244, distance: 204.9
click at [478, 244] on div "Coupons ( 1,000 ) Included in plans ( 26,500 messages) Shared package ( 43,031 …" at bounding box center [843, 239] width 748 height 14
click at [478, 243] on div "Coupons ( 1,000 )" at bounding box center [500, 239] width 62 height 14
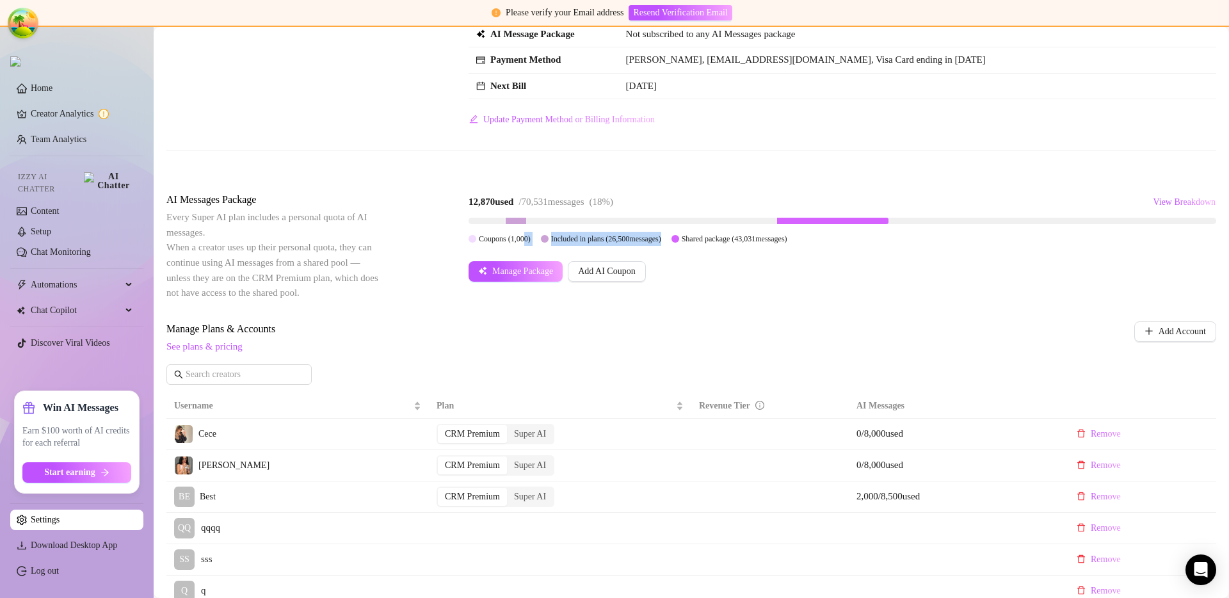
drag, startPoint x: 686, startPoint y: 238, endPoint x: 528, endPoint y: 239, distance: 158.1
click at [528, 239] on div "Coupons ( 1,000 ) Included in plans ( 26,500 messages) Shared package ( 43,031 …" at bounding box center [843, 239] width 748 height 14
click at [531, 237] on span "Coupons ( 1,000 )" at bounding box center [505, 238] width 52 height 9
click at [690, 309] on div "Billing Overview Creator Plans 0 x Super AI, 0 x CRM Premium AI Message Package…" at bounding box center [691, 520] width 1050 height 1048
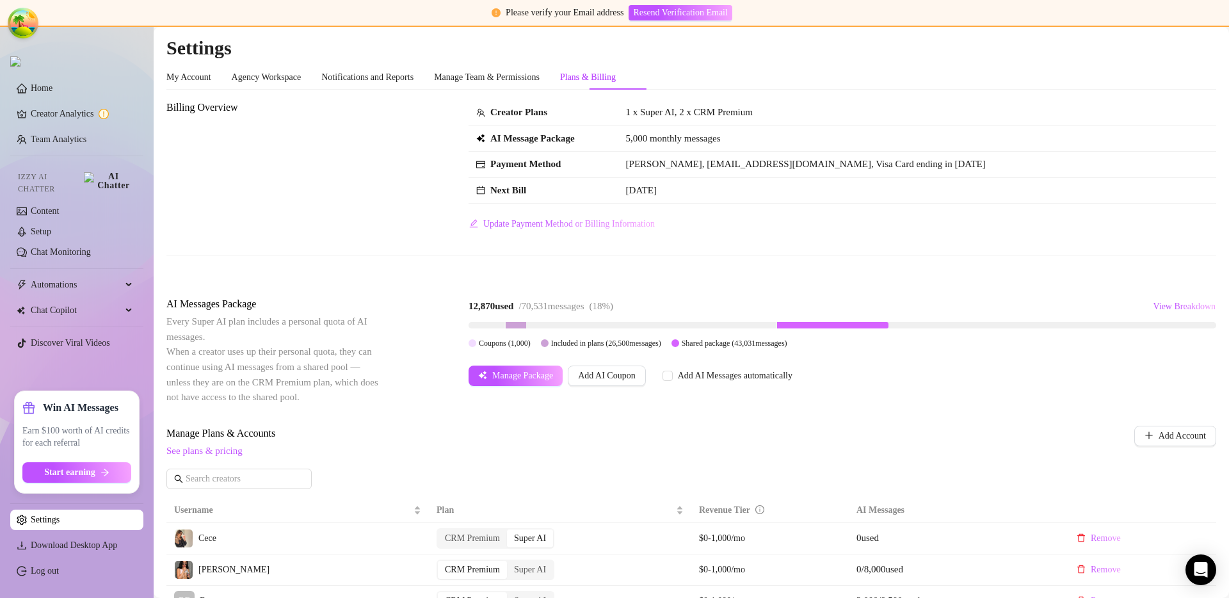
click at [262, 229] on div "Billing Overview Creator Plans 1 x Super AI, 2 x CRM Premium AI Message Package…" at bounding box center [691, 167] width 1050 height 134
click at [81, 474] on span "Start earning" at bounding box center [69, 472] width 51 height 10
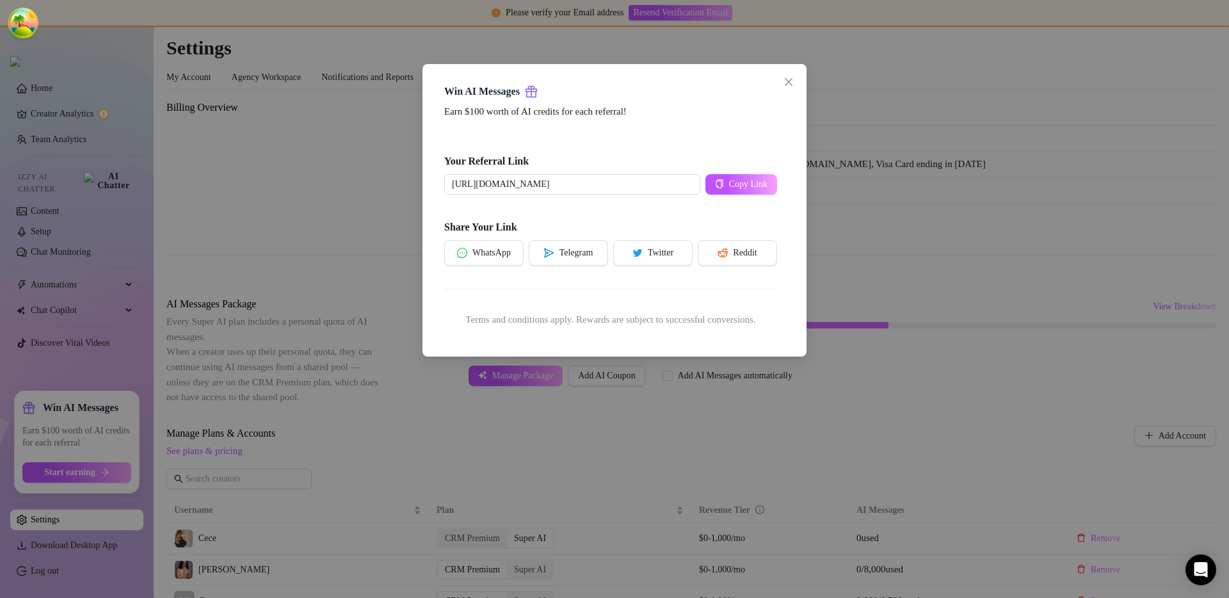
click at [853, 168] on div "Win AI Messages Earn $100 worth of AI credits for each referral! Your Referral …" at bounding box center [614, 299] width 1229 height 598
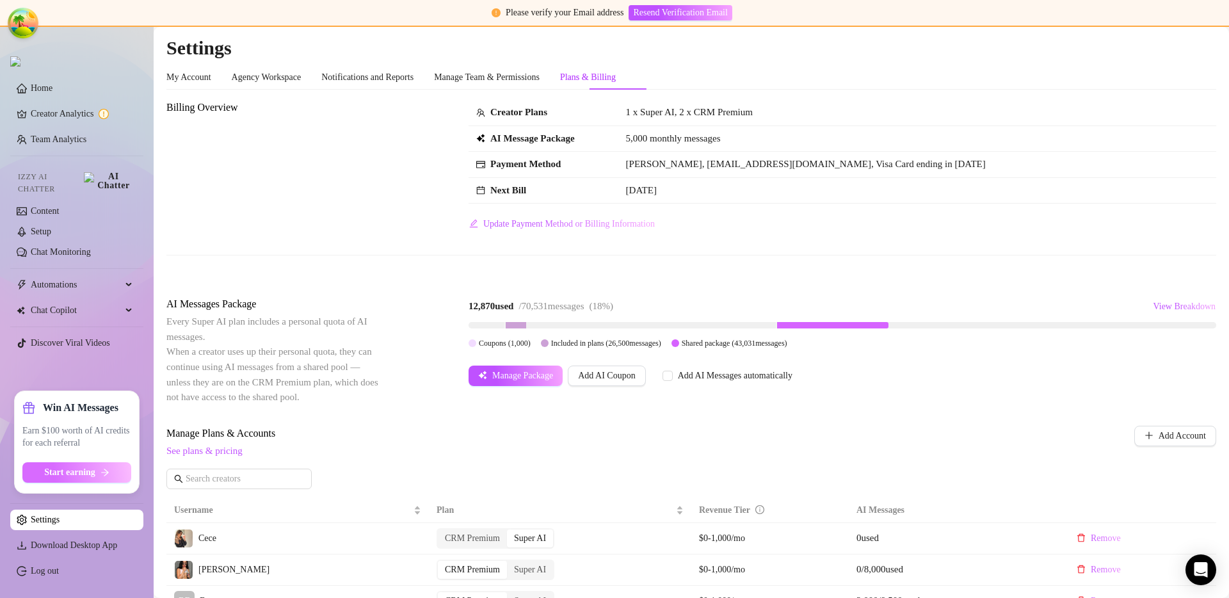
click at [80, 481] on button "Start earning" at bounding box center [76, 472] width 109 height 20
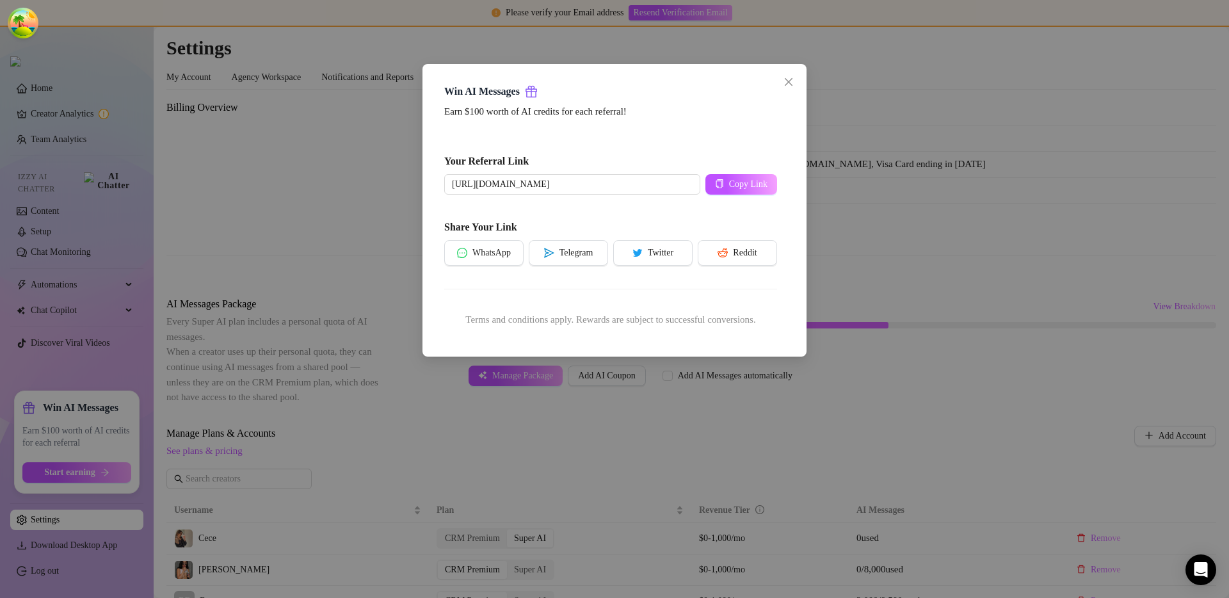
click at [606, 443] on div "Win AI Messages Earn $100 worth of AI credits for each referral! Your Referral …" at bounding box center [614, 299] width 1229 height 598
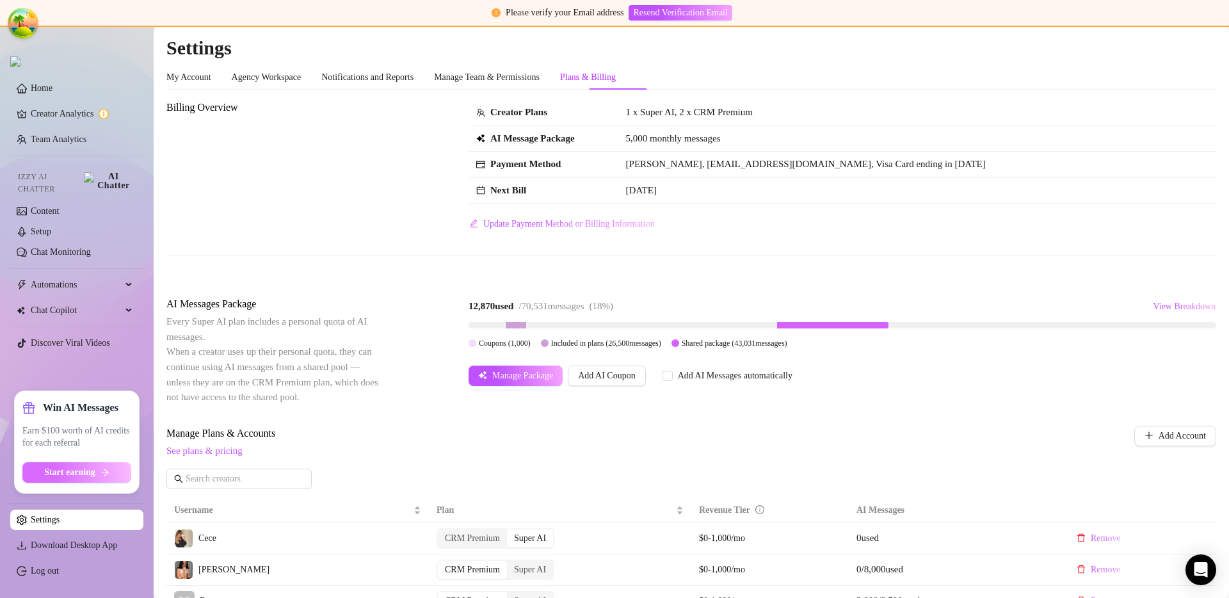
click at [105, 464] on button "Start earning" at bounding box center [76, 472] width 109 height 20
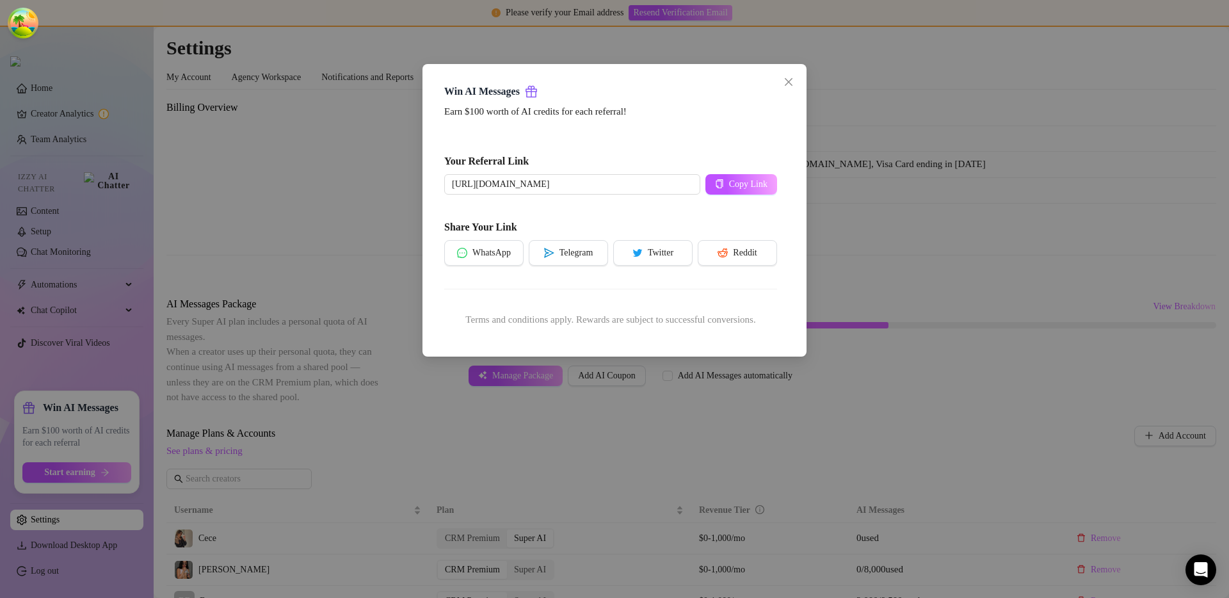
click at [492, 470] on div "Win AI Messages Earn $100 worth of AI credits for each referral! Your Referral …" at bounding box center [614, 299] width 1229 height 598
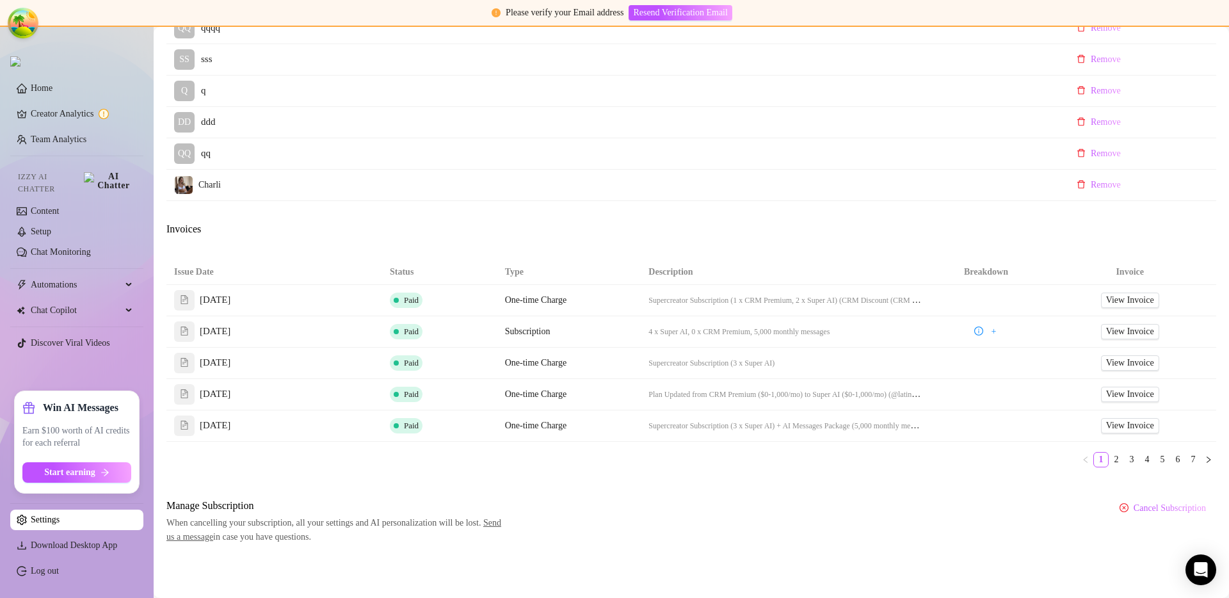
scroll to position [0, 0]
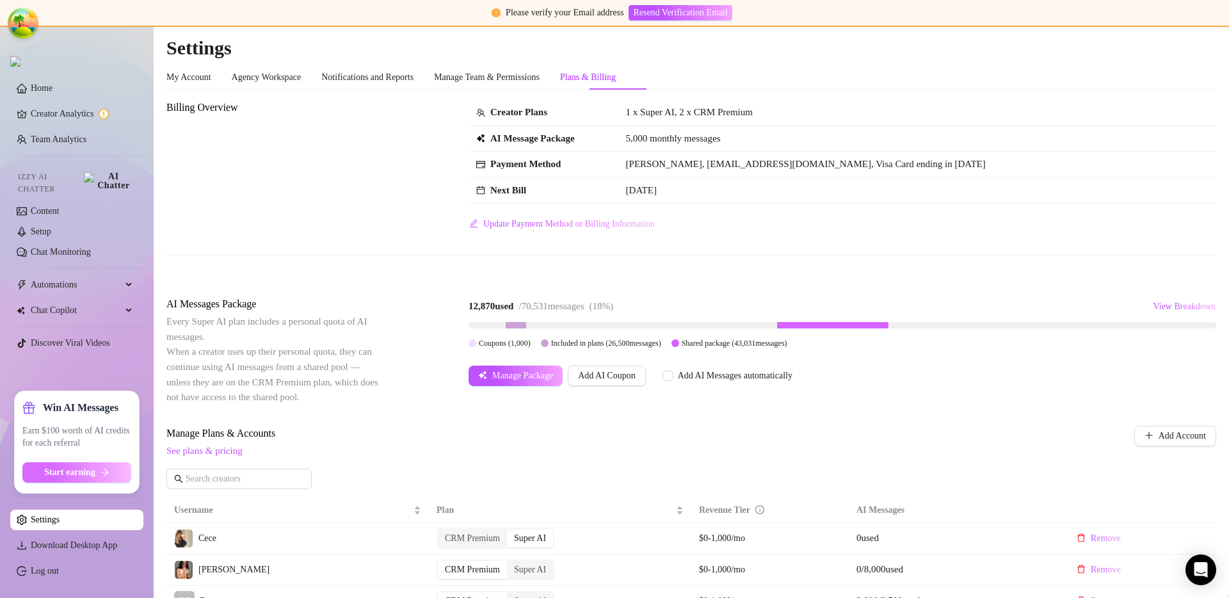
click at [106, 467] on button "Start earning" at bounding box center [76, 472] width 109 height 20
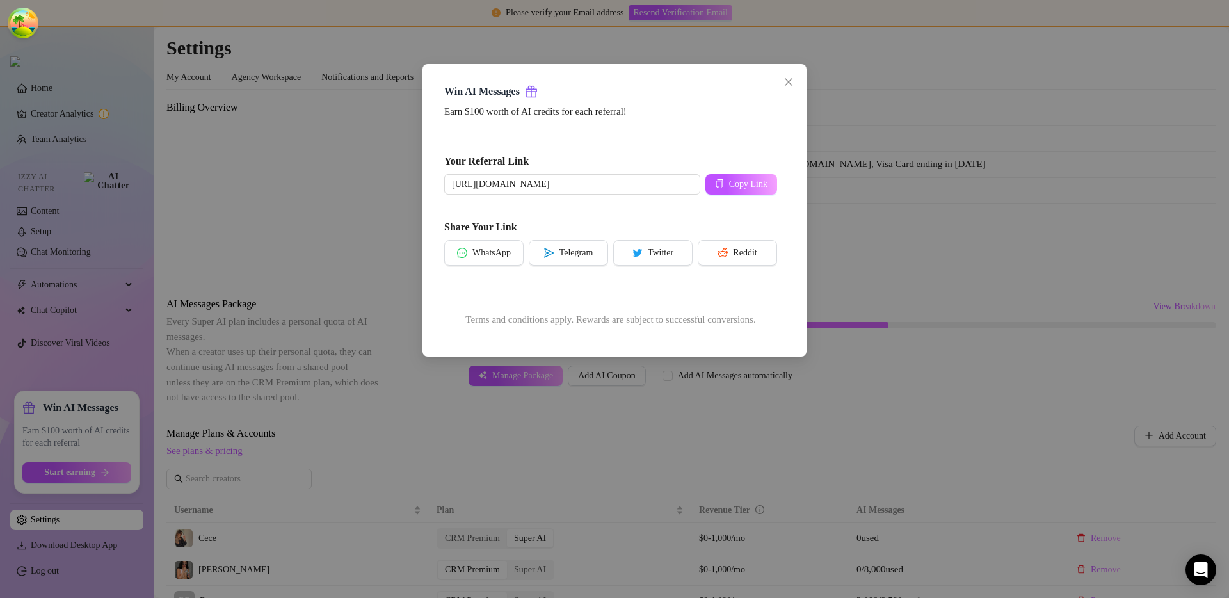
click at [632, 381] on div "Win AI Messages Earn $100 worth of AI credits for each referral! Your Referral …" at bounding box center [614, 299] width 1229 height 598
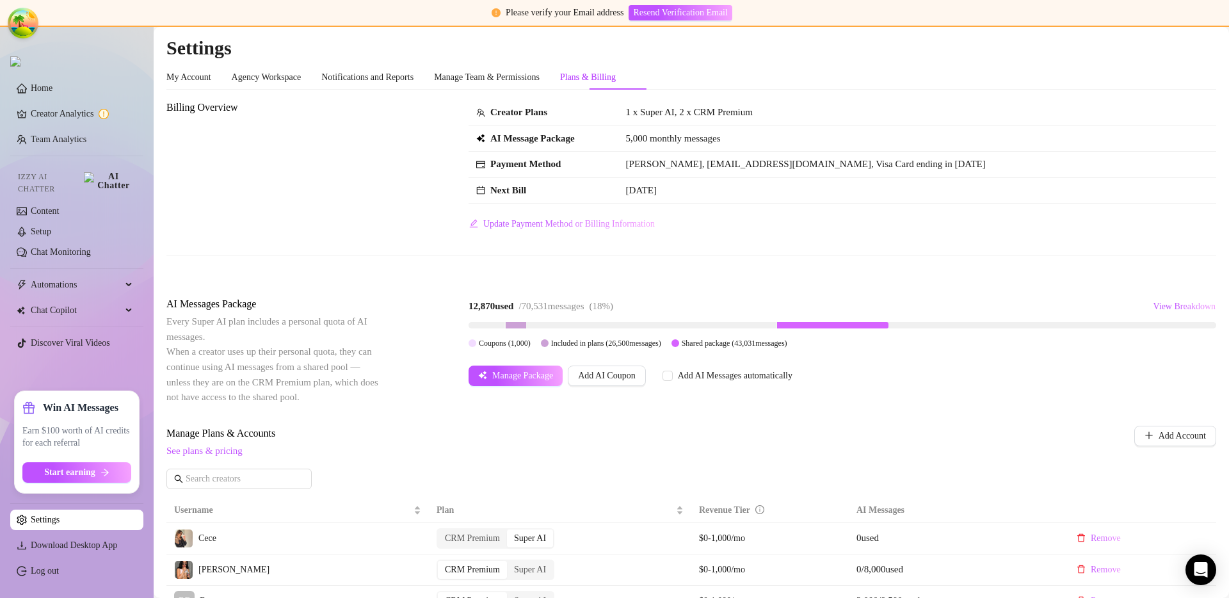
click at [330, 221] on div "Billing Overview Creator Plans 1 x Super AI, 2 x CRM Premium AI Message Package…" at bounding box center [691, 167] width 1050 height 134
click at [67, 140] on link "Team Analytics" at bounding box center [59, 139] width 56 height 10
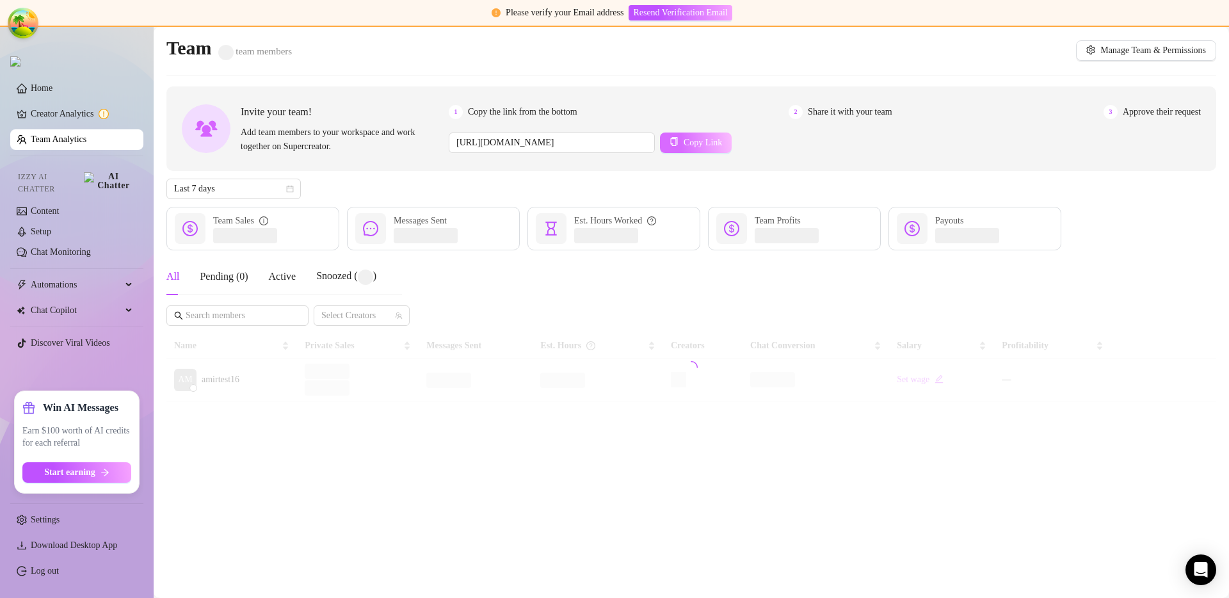
click at [722, 145] on span "Copy Link" at bounding box center [703, 143] width 38 height 10
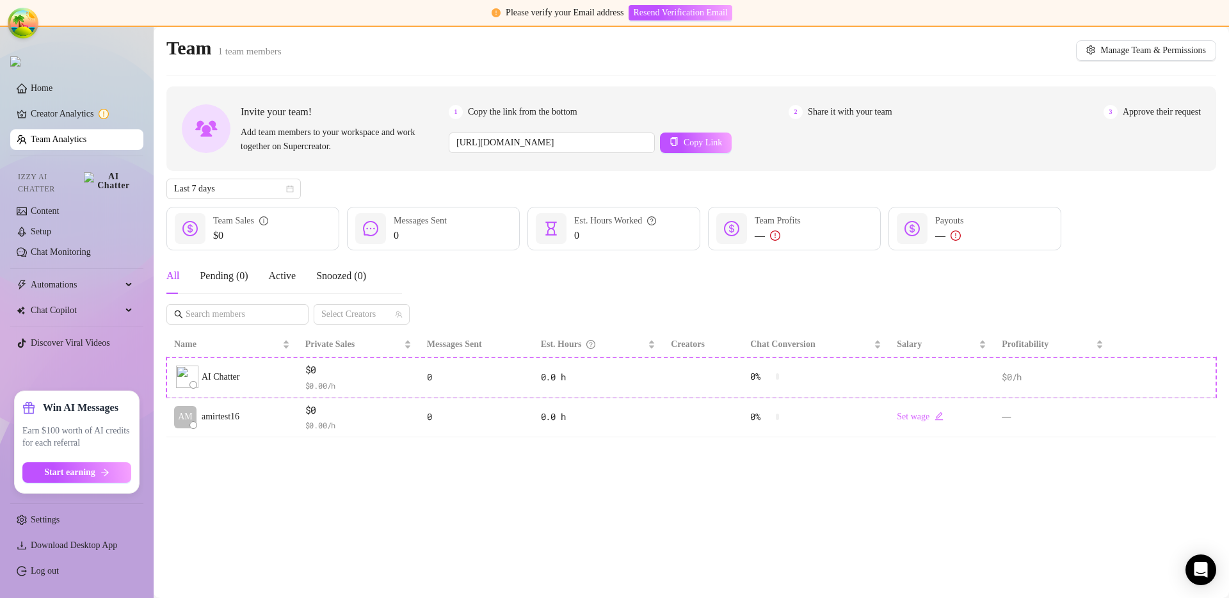
click at [319, 466] on main "Team 1 team members Manage Team & Permissions Invite your team! Add team member…" at bounding box center [691, 312] width 1075 height 571
click at [1129, 59] on button "Manage Team & Permissions" at bounding box center [1146, 50] width 140 height 20
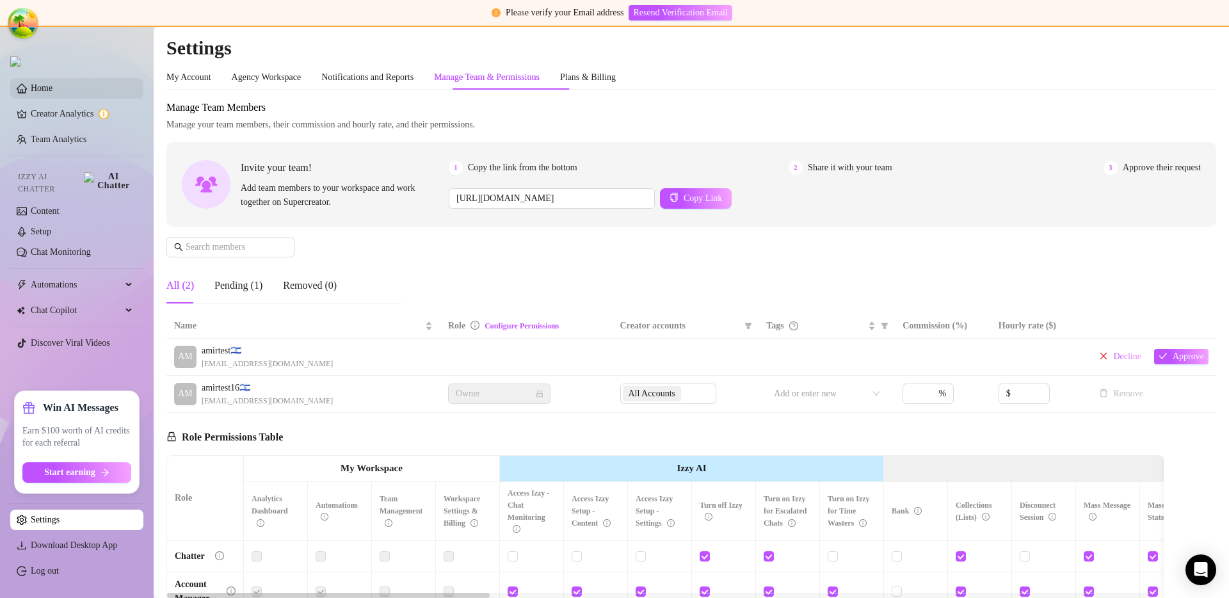
click at [52, 90] on link "Home" at bounding box center [42, 88] width 22 height 10
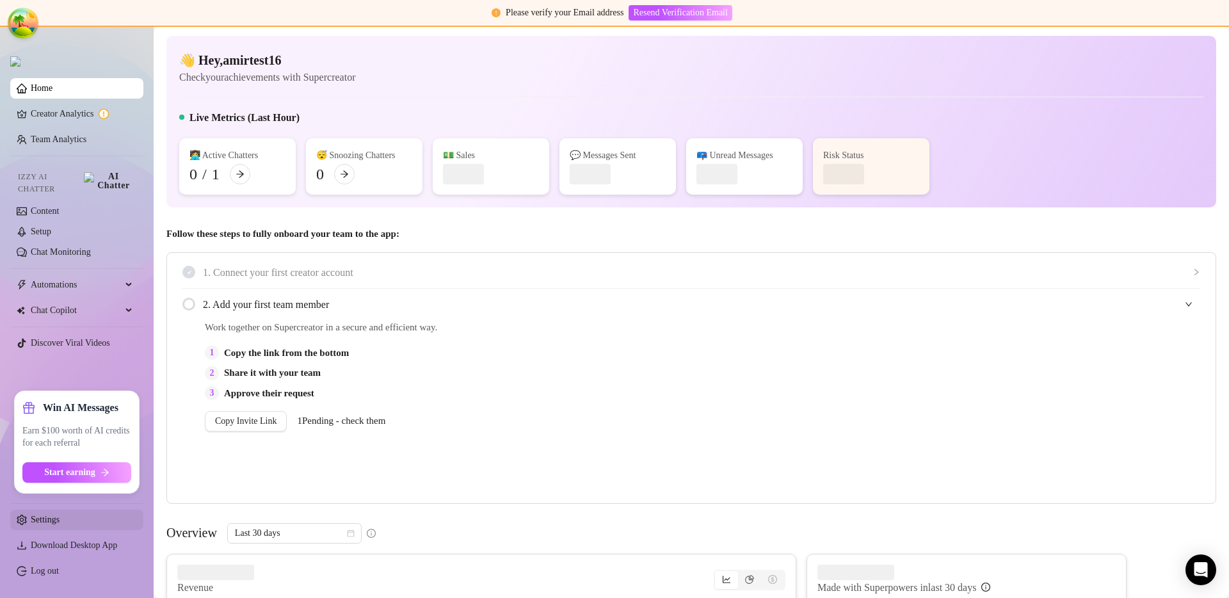
click at [56, 515] on link "Settings" at bounding box center [45, 520] width 29 height 10
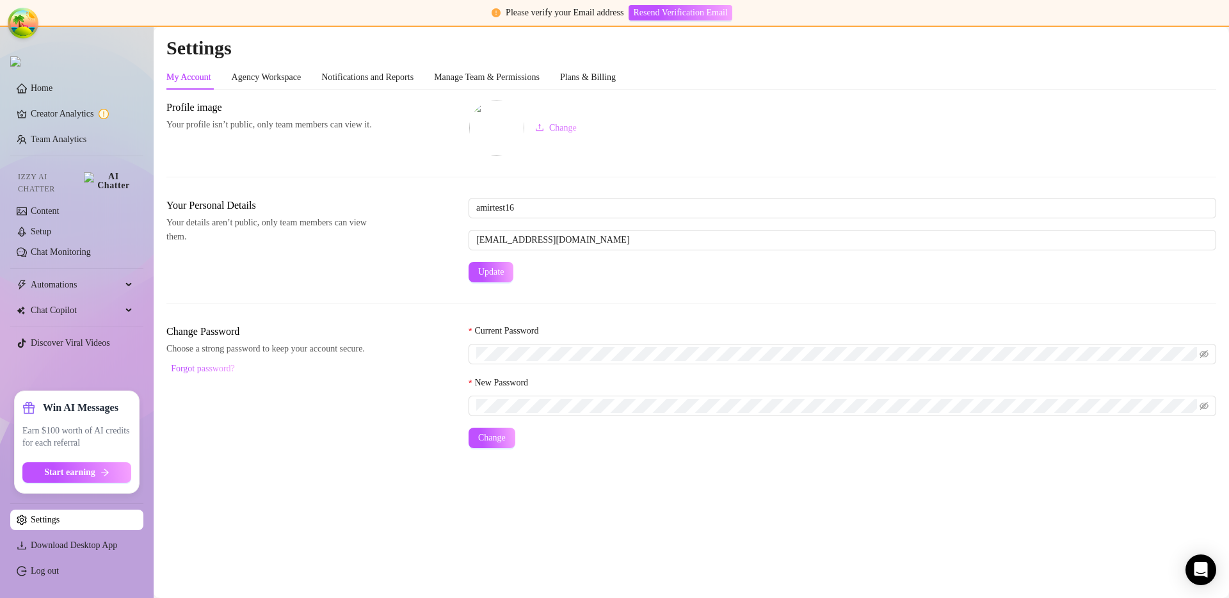
click at [68, 130] on ul "Home Creator Analytics Team Analytics Izzy AI Chatter Content Setup Chat Monito…" at bounding box center [76, 230] width 133 height 314
click at [65, 136] on link "Team Analytics" at bounding box center [59, 139] width 56 height 10
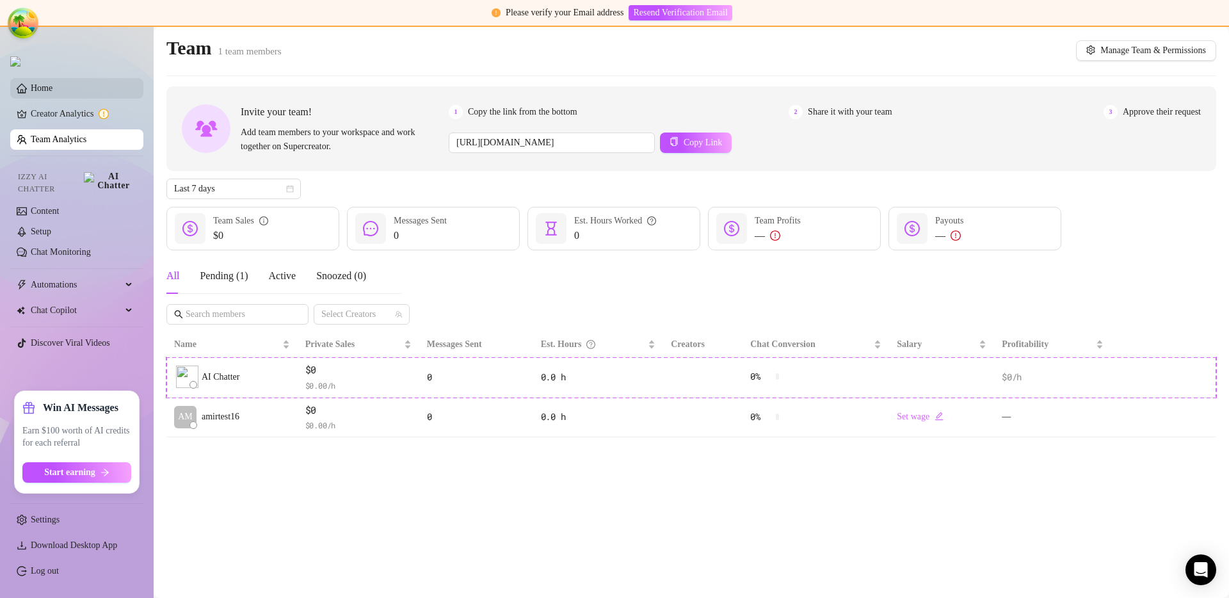
click at [52, 88] on link "Home" at bounding box center [42, 88] width 22 height 10
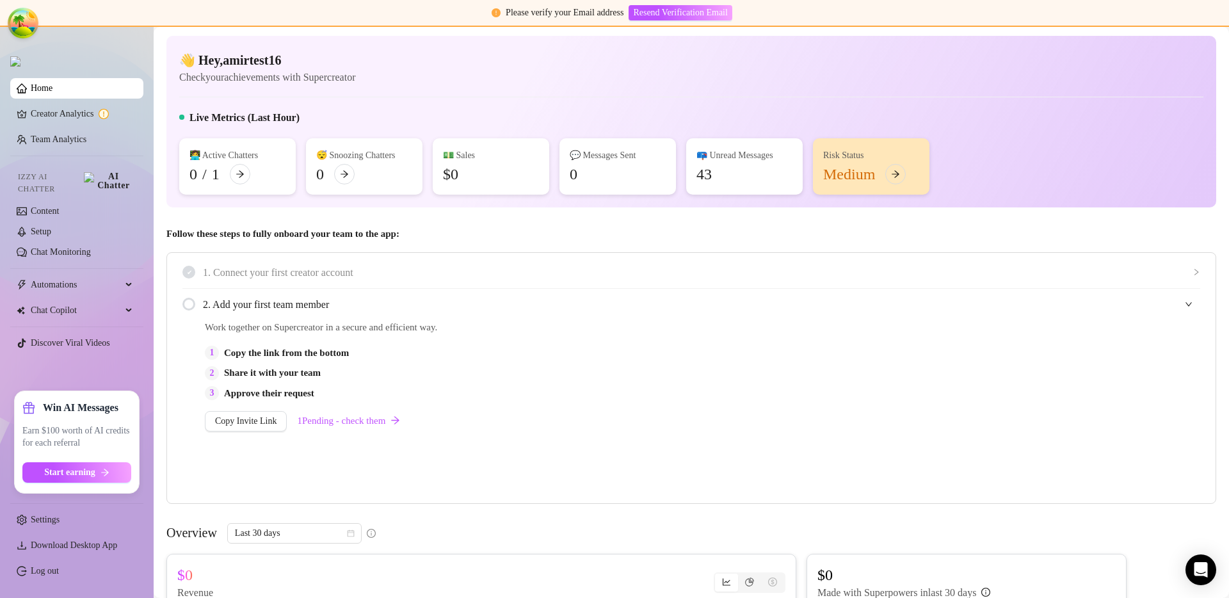
click at [789, 97] on div at bounding box center [691, 97] width 1024 height 1
click at [86, 144] on link "Team Analytics" at bounding box center [59, 139] width 56 height 10
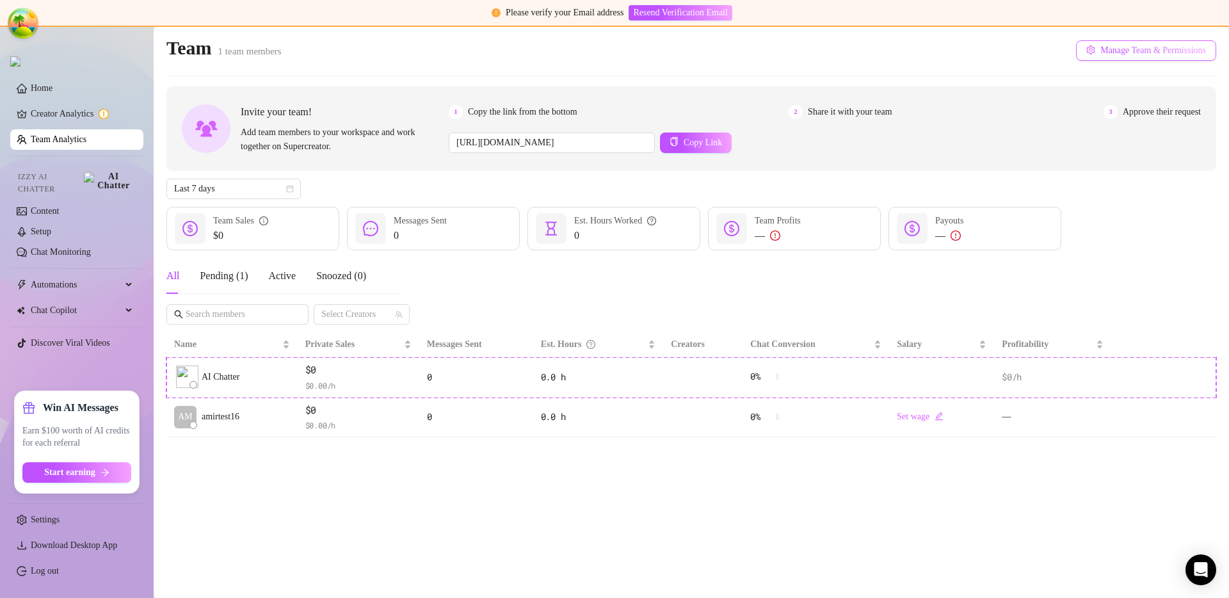
click at [1084, 52] on button "Manage Team & Permissions" at bounding box center [1146, 50] width 140 height 20
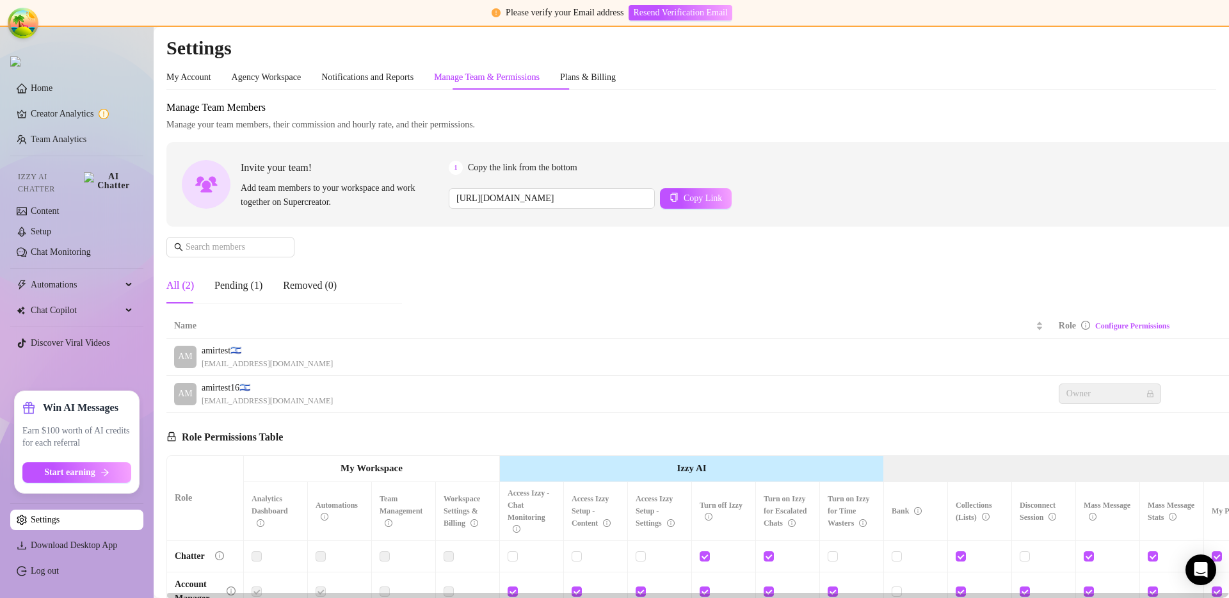
click at [73, 131] on ul "Home Creator Analytics Team Analytics Izzy AI Chatter Content Setup Chat Monito…" at bounding box center [76, 230] width 133 height 314
click at [73, 135] on link "Team Analytics" at bounding box center [59, 139] width 56 height 10
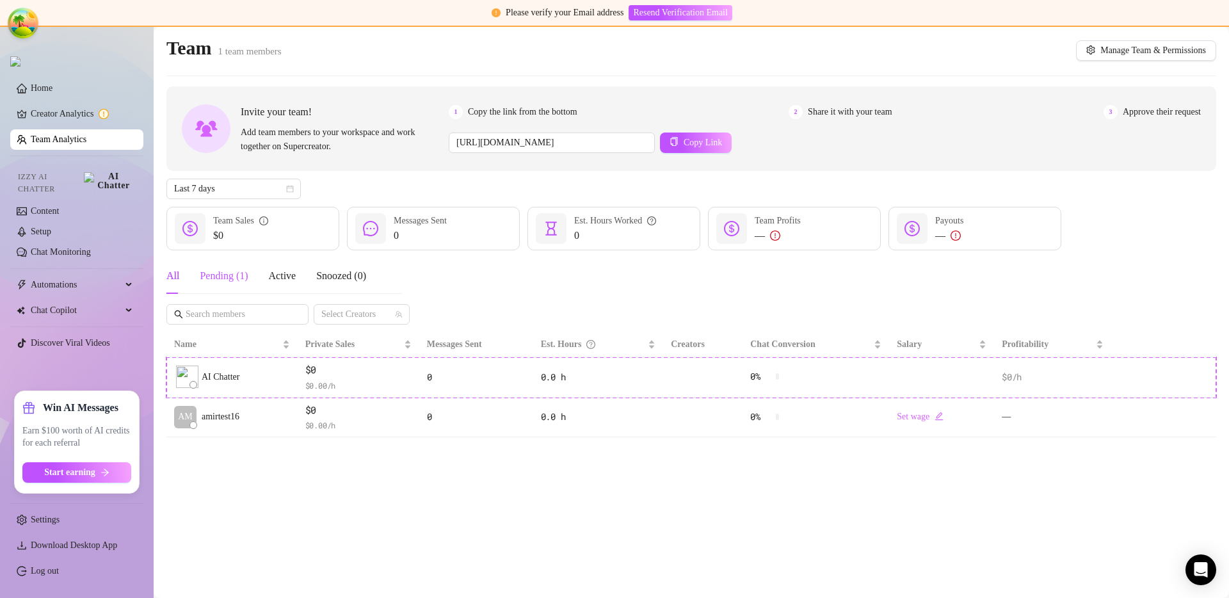
click at [236, 271] on div "Pending ( 1 )" at bounding box center [224, 275] width 48 height 15
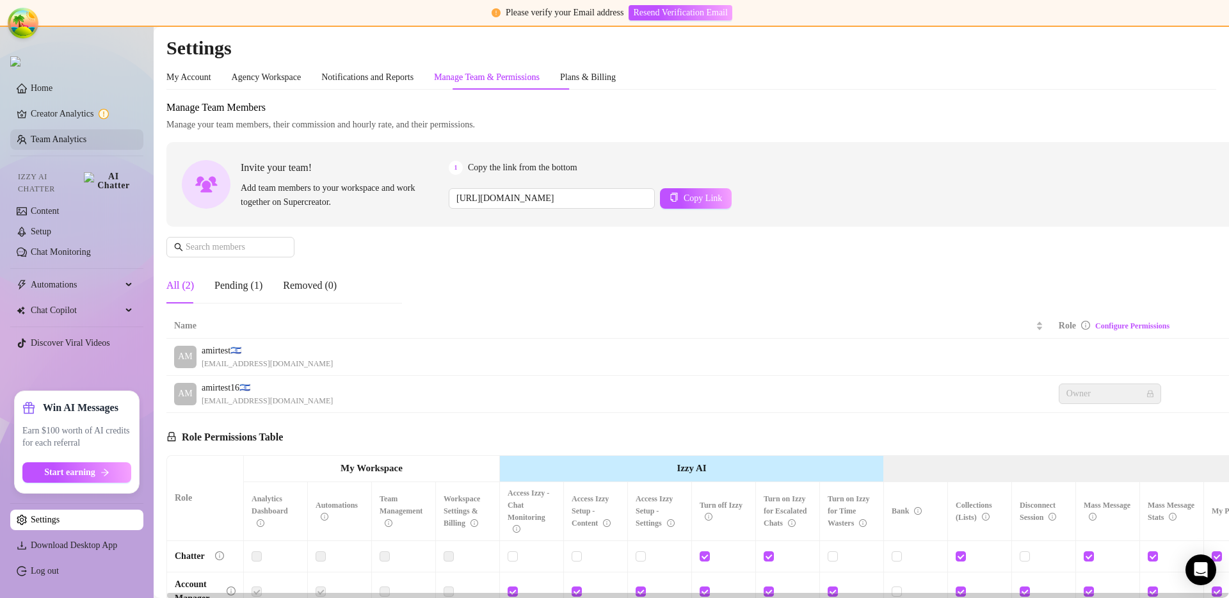
click at [73, 144] on link "Team Analytics" at bounding box center [59, 139] width 56 height 10
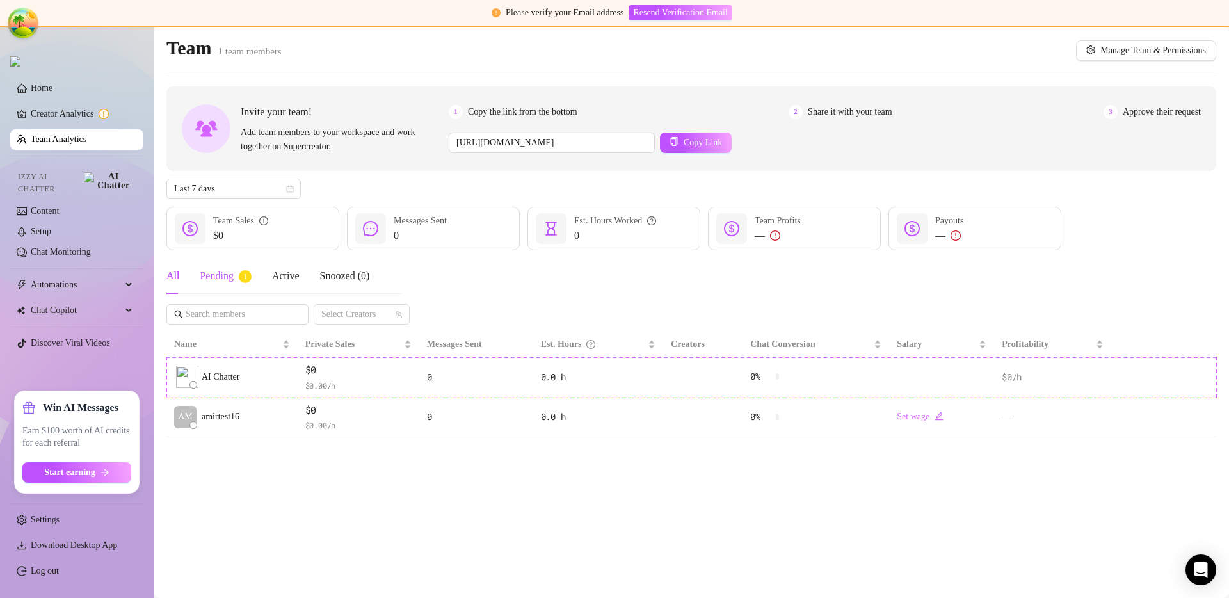
click at [224, 280] on div "Pending 1" at bounding box center [225, 275] width 51 height 15
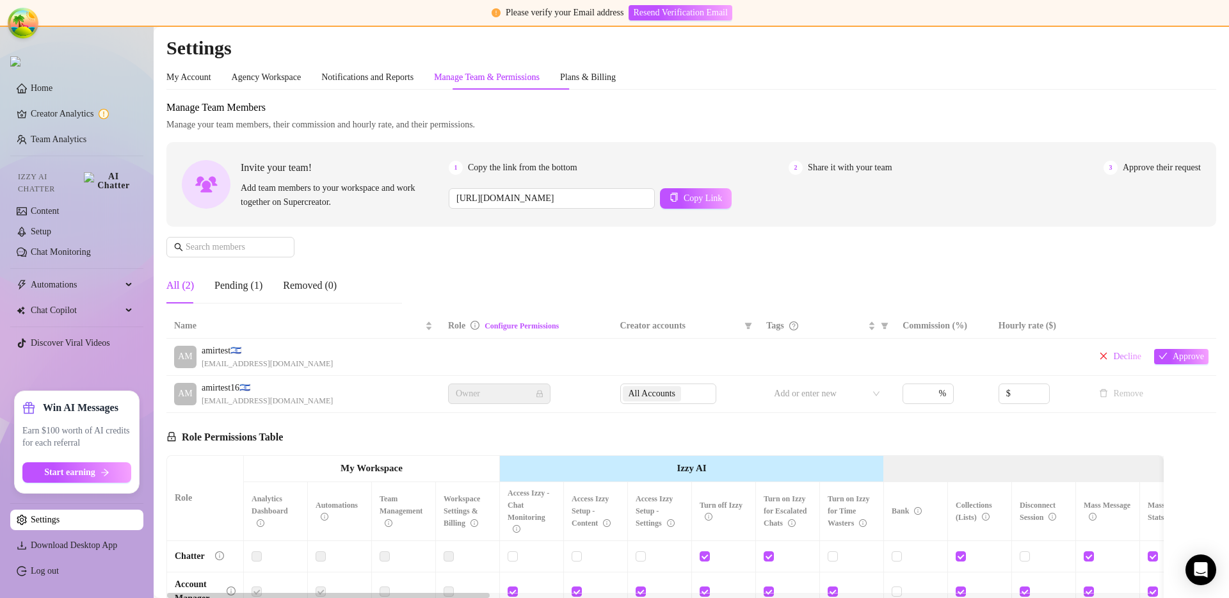
click at [904, 260] on div "Manage Team Members Manage your team members, their commission and hourly rate,…" at bounding box center [691, 207] width 1050 height 214
click at [45, 137] on link "Team Analytics" at bounding box center [59, 139] width 56 height 10
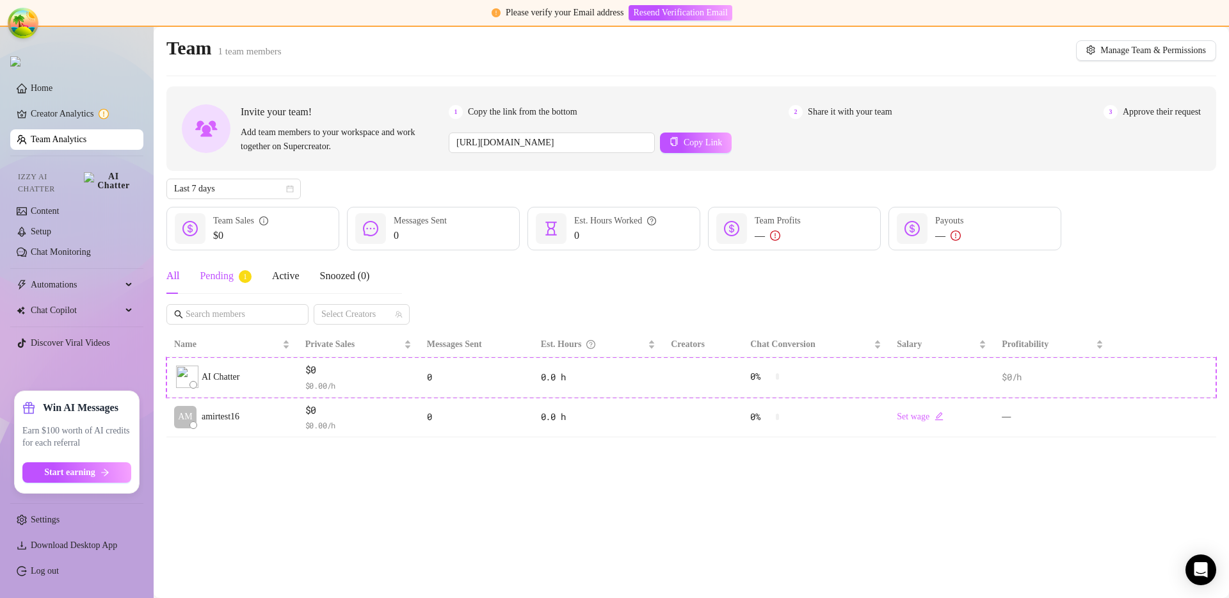
click at [221, 278] on div "Pending 1" at bounding box center [225, 275] width 51 height 15
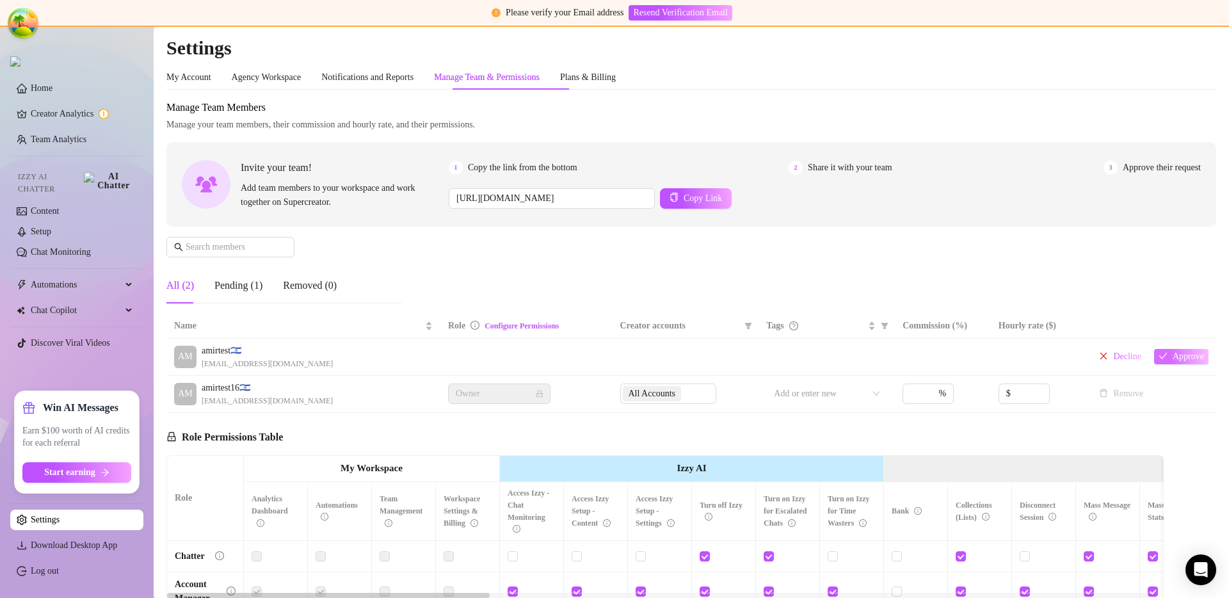
click at [1185, 351] on span "Approve" at bounding box center [1188, 356] width 31 height 10
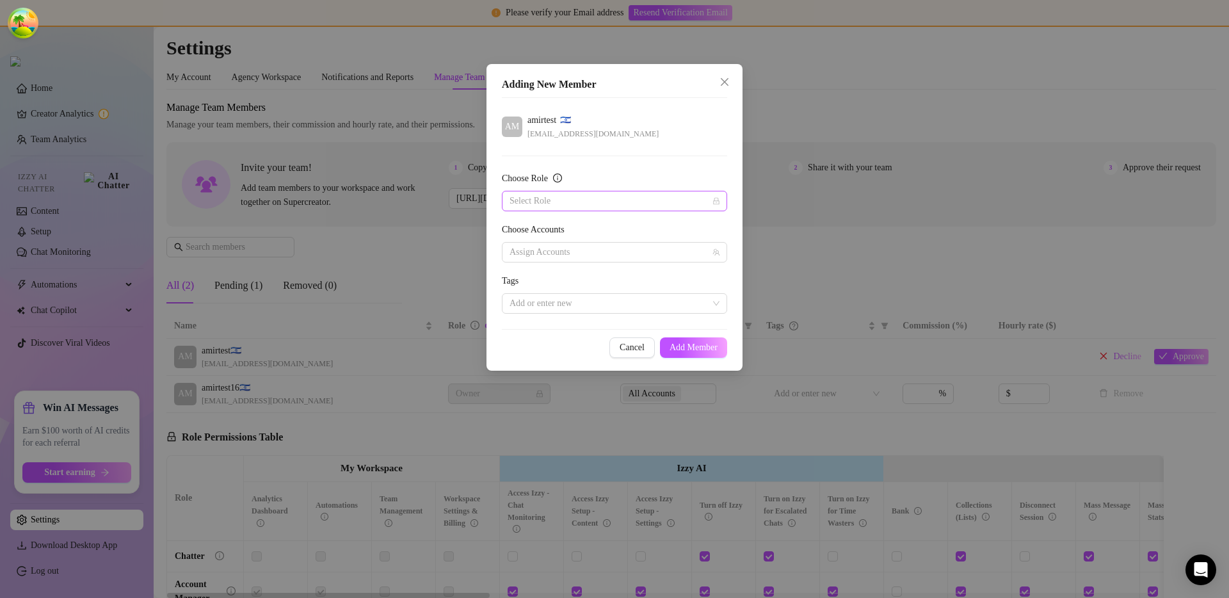
click at [547, 196] on input "Choose Role" at bounding box center [609, 200] width 198 height 19
click at [542, 231] on div "Chatter" at bounding box center [614, 227] width 205 height 14
click at [545, 252] on div at bounding box center [607, 252] width 207 height 18
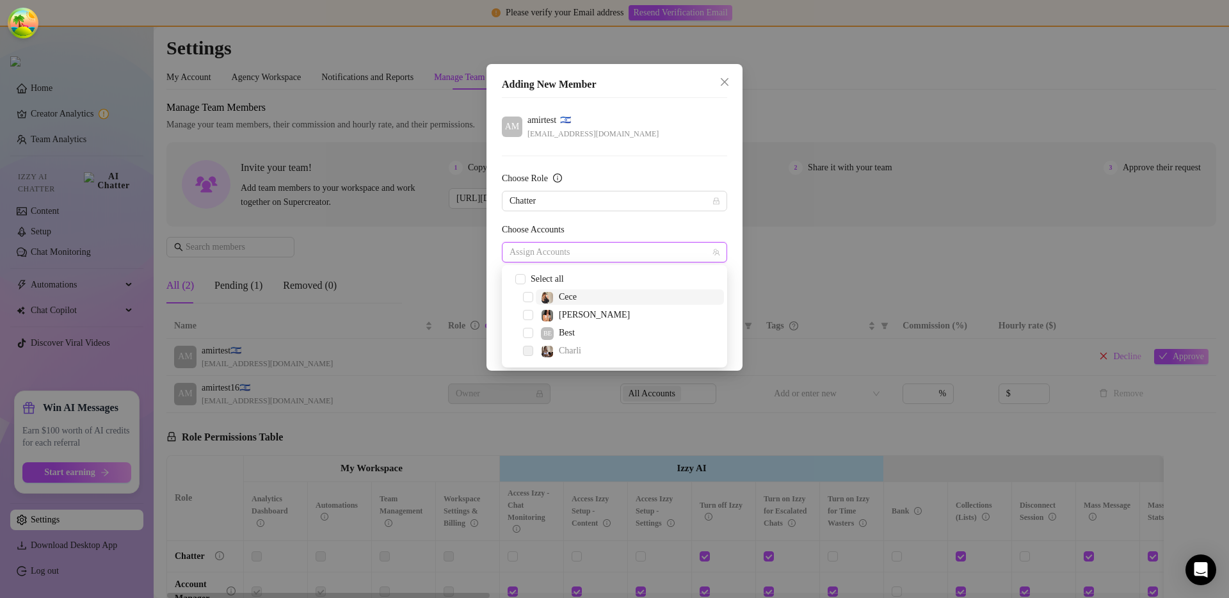
click at [541, 298] on span at bounding box center [547, 297] width 13 height 13
click at [530, 305] on div "Cece" at bounding box center [614, 296] width 219 height 15
click at [534, 313] on div "Carmen" at bounding box center [614, 314] width 219 height 15
click at [531, 317] on span "Select tree node" at bounding box center [528, 315] width 10 height 10
click at [597, 230] on div "Choose Accounts" at bounding box center [614, 232] width 225 height 19
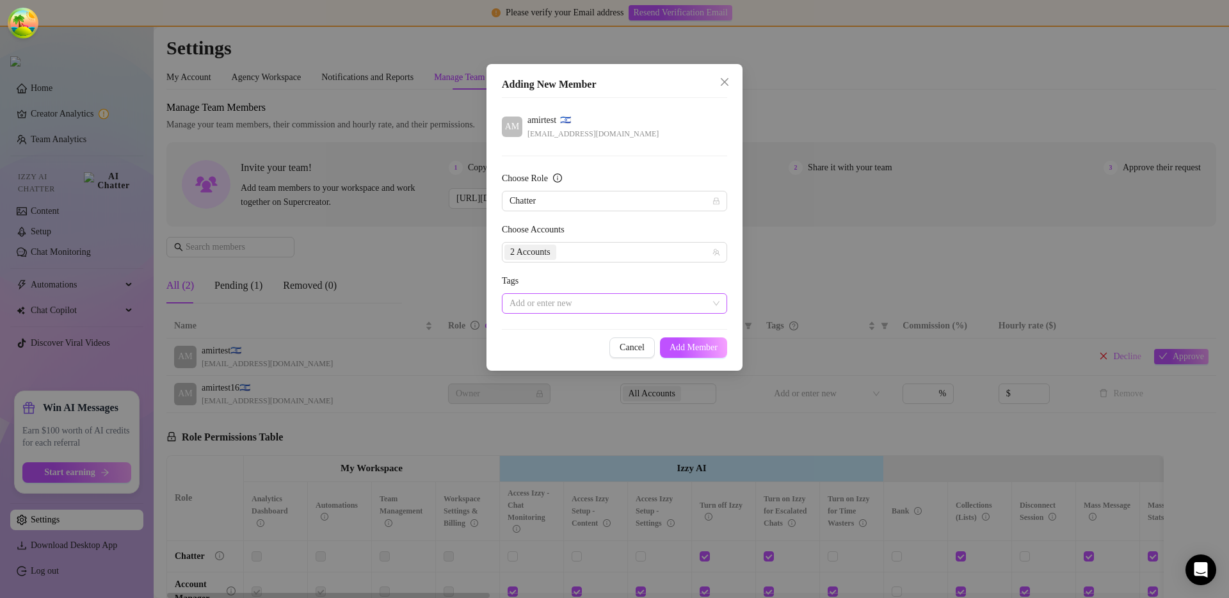
click at [586, 305] on div at bounding box center [607, 303] width 207 height 18
click at [586, 302] on div at bounding box center [607, 303] width 207 height 18
click at [684, 346] on span "Add Member" at bounding box center [694, 347] width 48 height 10
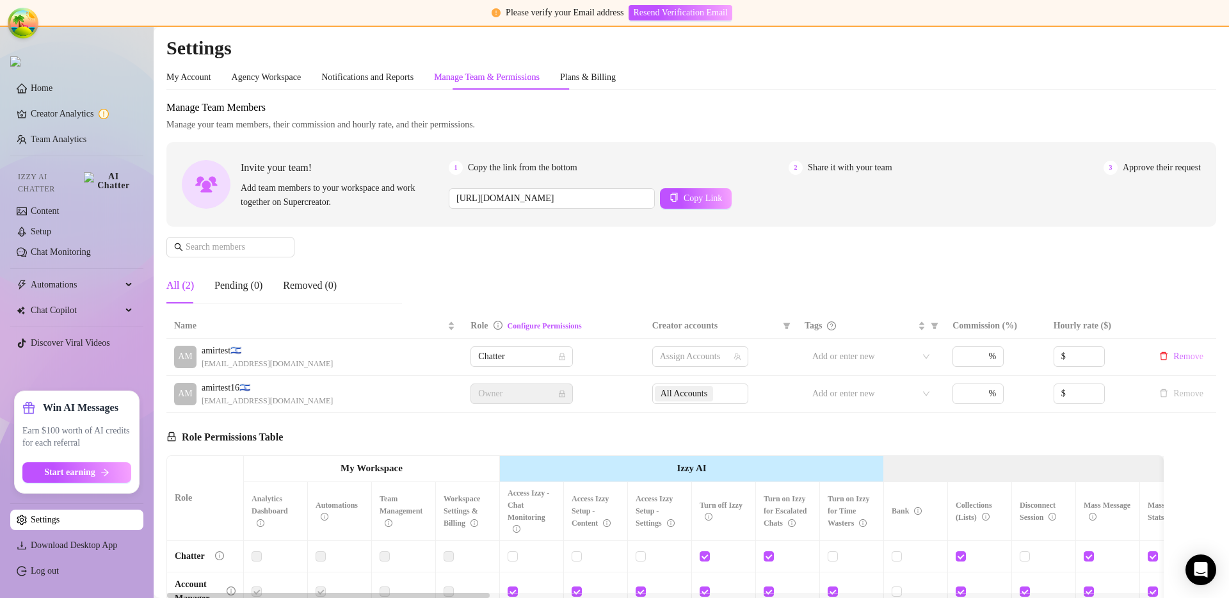
click at [571, 261] on div "Manage Team Members Manage your team members, their commission and hourly rate,…" at bounding box center [691, 207] width 1050 height 214
click at [591, 431] on div "Role Permissions Table Role My Workspace Izzy AI OnlyFans Side Menu OnlyFans Ch…" at bounding box center [664, 597] width 997 height 369
click at [688, 300] on div "Manage Team Members Manage your team members, their commission and hourly rate,…" at bounding box center [691, 207] width 1050 height 214
click at [452, 268] on div "Manage Team Members Manage your team members, their commission and hourly rate,…" at bounding box center [691, 207] width 1050 height 214
click at [672, 356] on div at bounding box center [693, 357] width 77 height 18
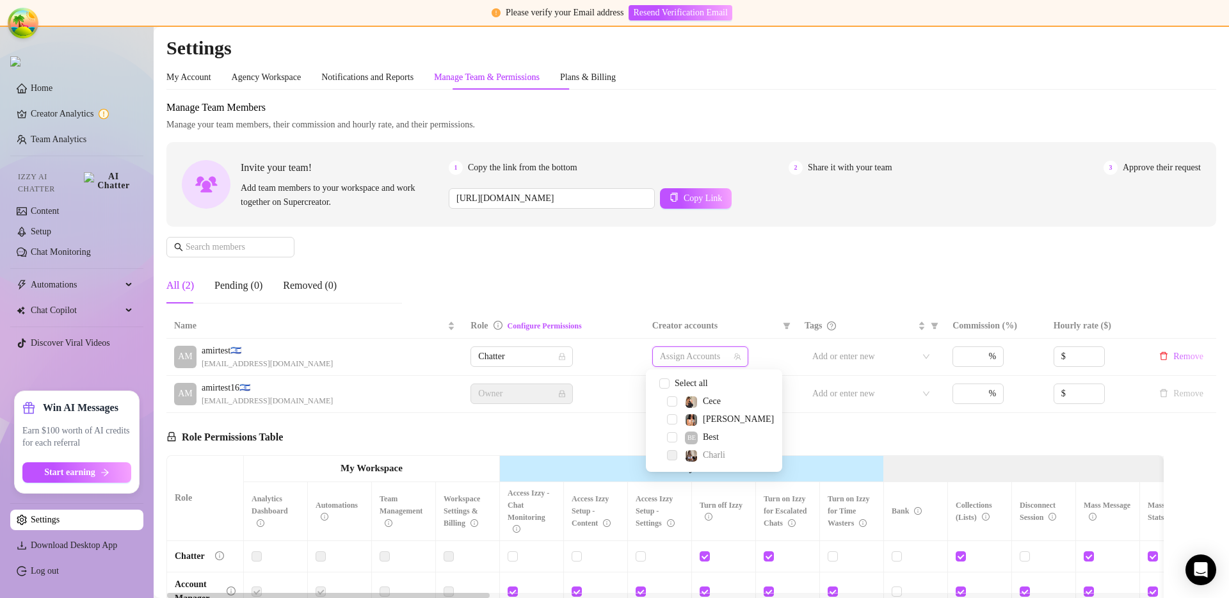
click at [693, 303] on div "Manage Team Members Manage your team members, their commission and hourly rate,…" at bounding box center [691, 207] width 1050 height 214
click at [671, 359] on div at bounding box center [693, 357] width 77 height 18
click at [674, 399] on span "Select tree node" at bounding box center [672, 401] width 10 height 10
click at [672, 420] on span "Select tree node" at bounding box center [672, 419] width 10 height 10
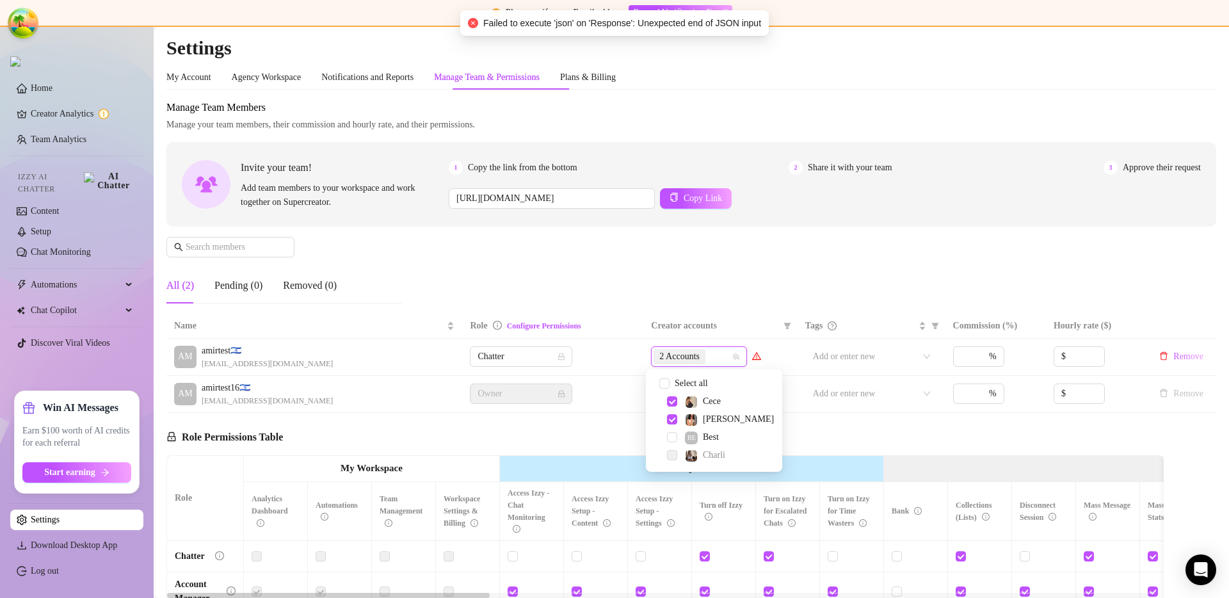
click at [697, 296] on div "Manage Team Members Manage your team members, their commission and hourly rate,…" at bounding box center [691, 207] width 1050 height 214
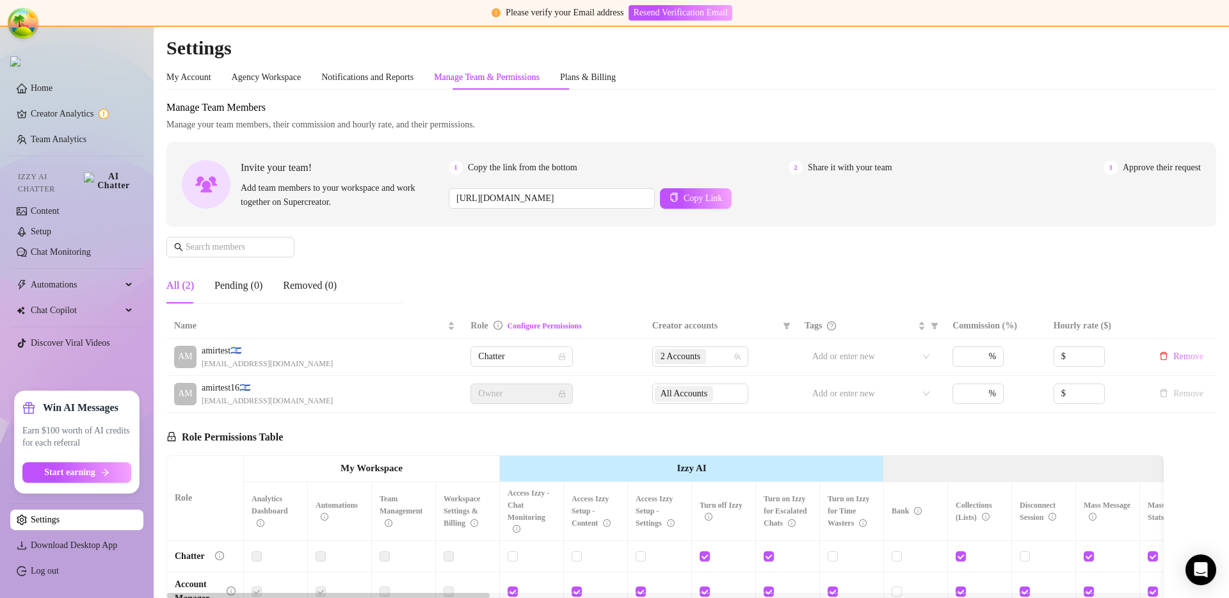
click at [691, 291] on div "Manage Team Members Manage your team members, their commission and hourly rate,…" at bounding box center [691, 207] width 1050 height 214
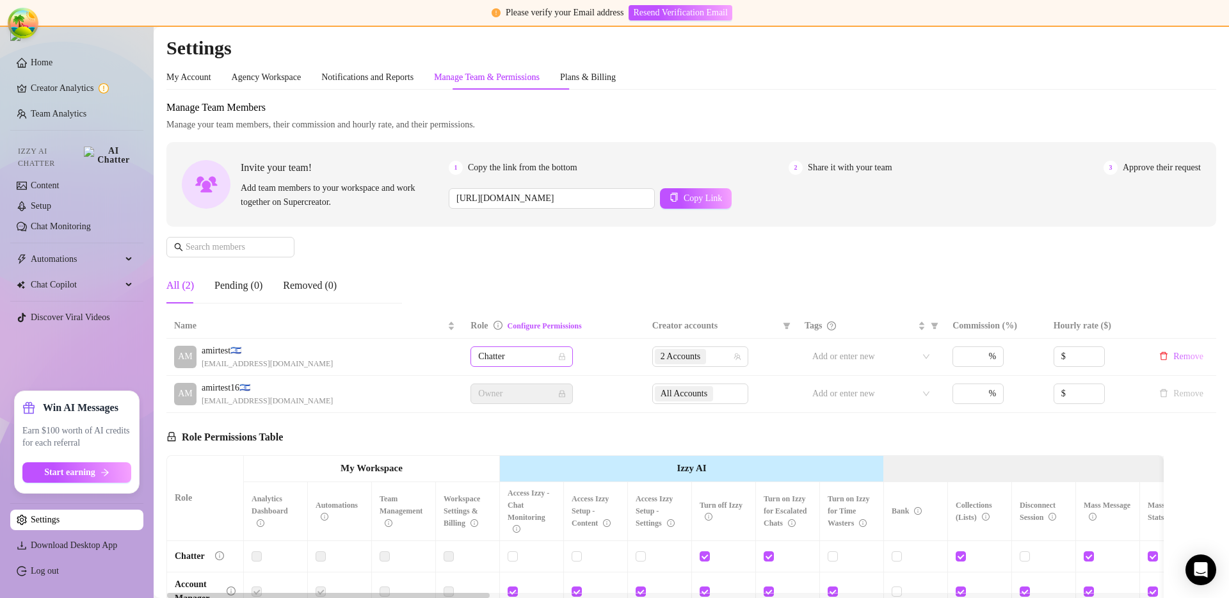
click at [520, 358] on span "Chatter" at bounding box center [521, 356] width 87 height 19
click at [515, 402] on div "Account Manager" at bounding box center [518, 403] width 82 height 14
click at [556, 275] on div "Manage Team Members Manage your team members, their commission and hourly rate,…" at bounding box center [691, 207] width 1050 height 214
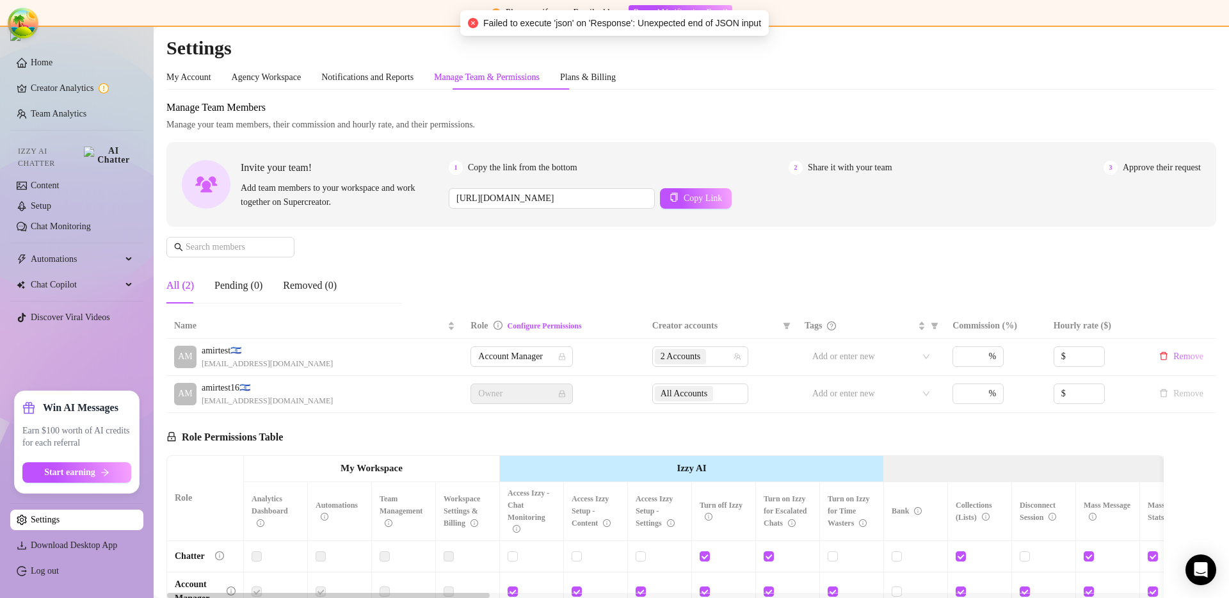
click at [565, 22] on span "Failed to execute 'json' on 'Response': Unexpected end of JSON input" at bounding box center [622, 23] width 278 height 14
copy span "Failed to execute 'json' on 'Response': Unexpected end of JSON input"
click at [565, 223] on div "Invite your team! Add team members to your workspace and work together on Super…" at bounding box center [691, 184] width 1050 height 84
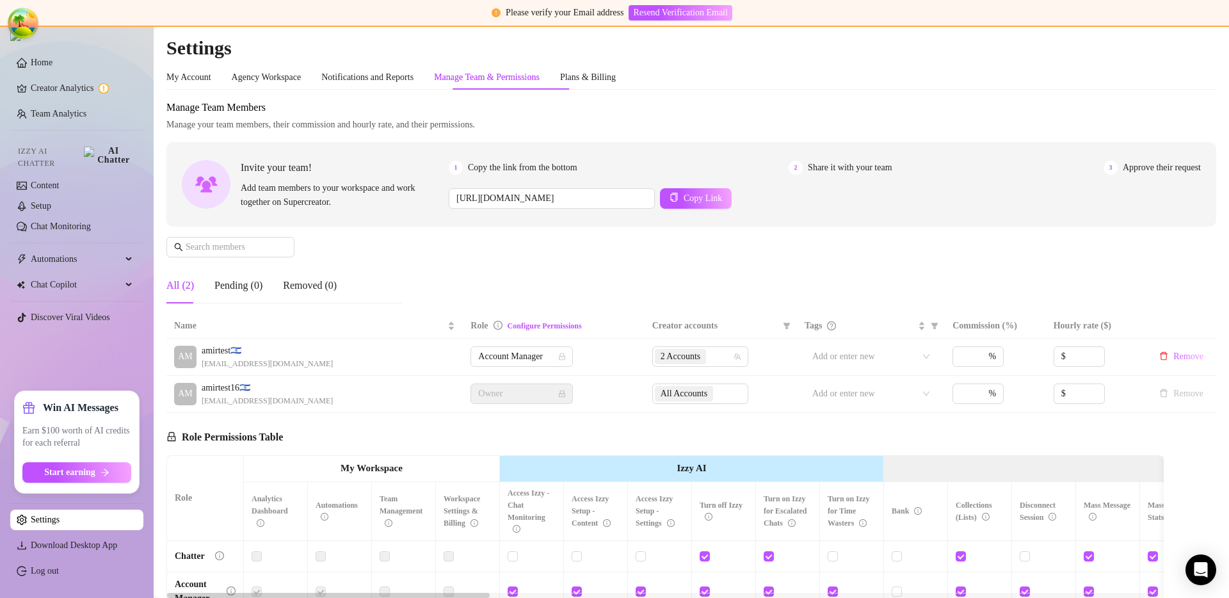
click at [624, 273] on div "Manage Team Members Manage your team members, their commission and hourly rate,…" at bounding box center [691, 207] width 1050 height 214
click at [93, 475] on span "Start earning" at bounding box center [69, 472] width 51 height 10
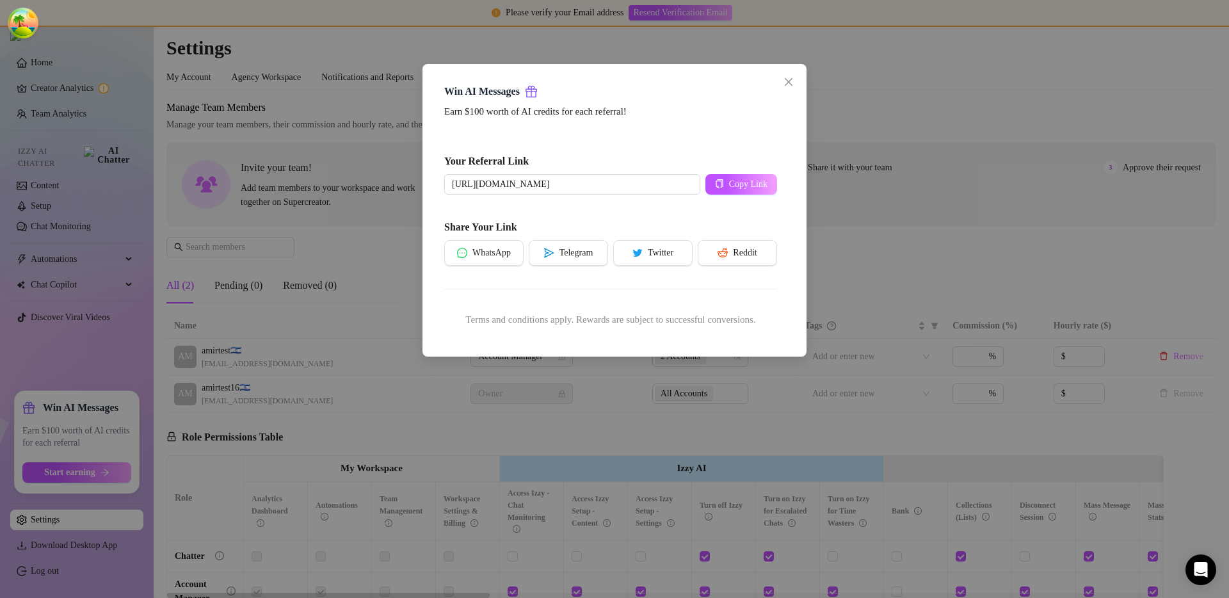
click at [936, 204] on div "Win AI Messages Earn $100 worth of AI credits for each referral! Your Referral …" at bounding box center [614, 299] width 1229 height 598
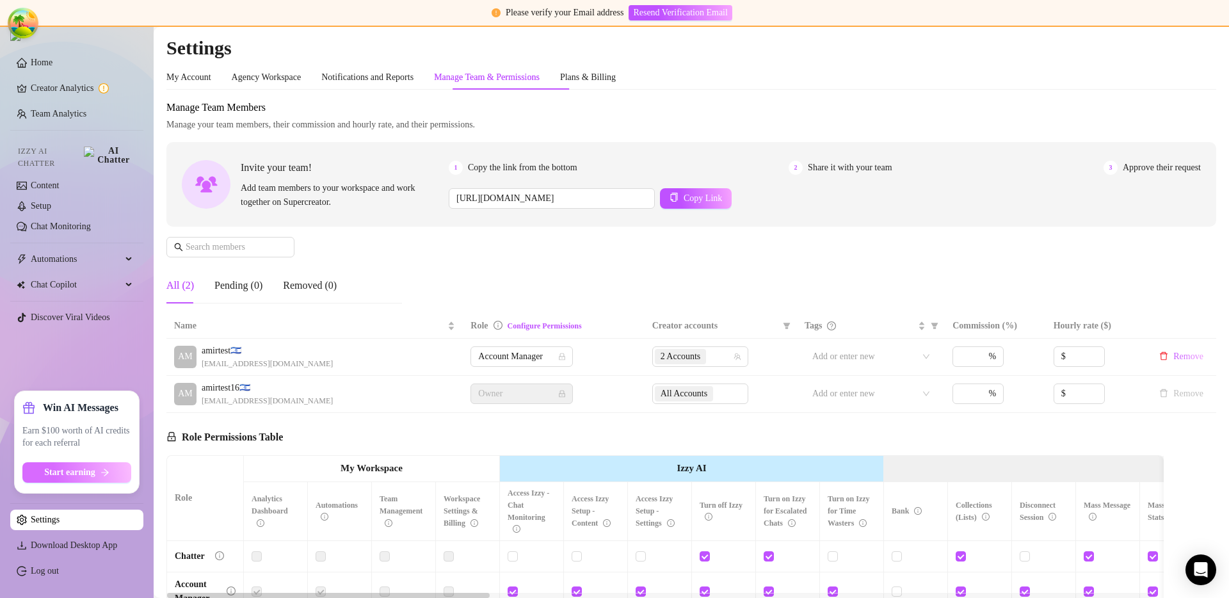
click at [86, 472] on span "Start earning" at bounding box center [69, 472] width 51 height 10
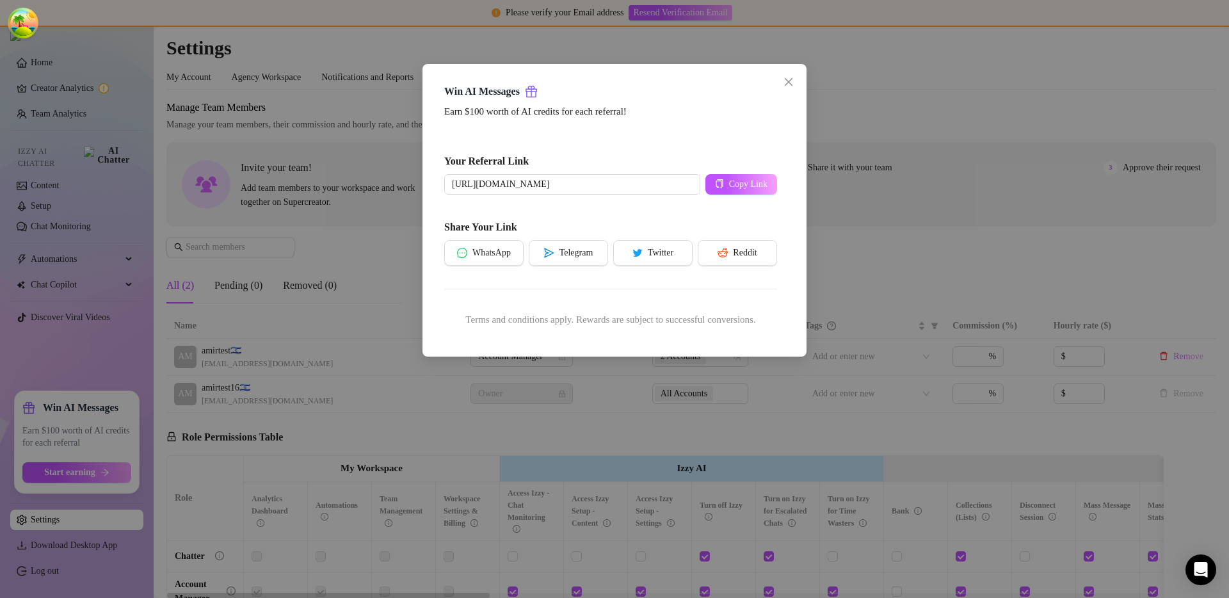
click at [770, 442] on div "Win AI Messages Earn $100 worth of AI credits for each referral! Your Referral …" at bounding box center [614, 299] width 1229 height 598
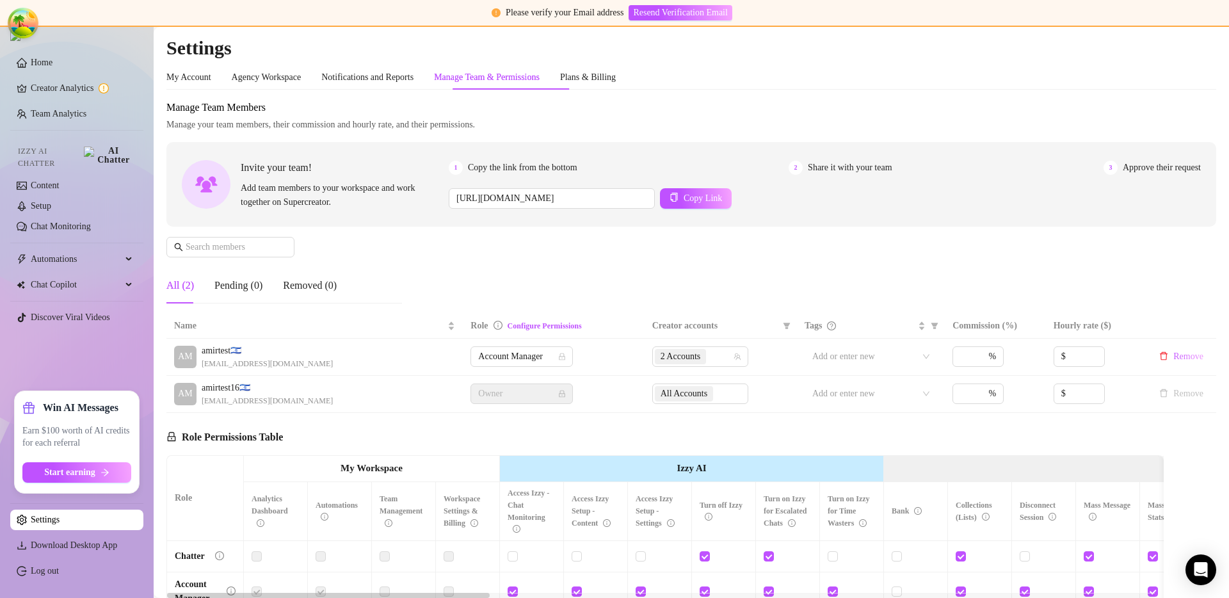
click at [126, 344] on ul "Home Creator Analytics Team Analytics Izzy AI Chatter Content Setup Chat Monito…" at bounding box center [76, 216] width 133 height 339
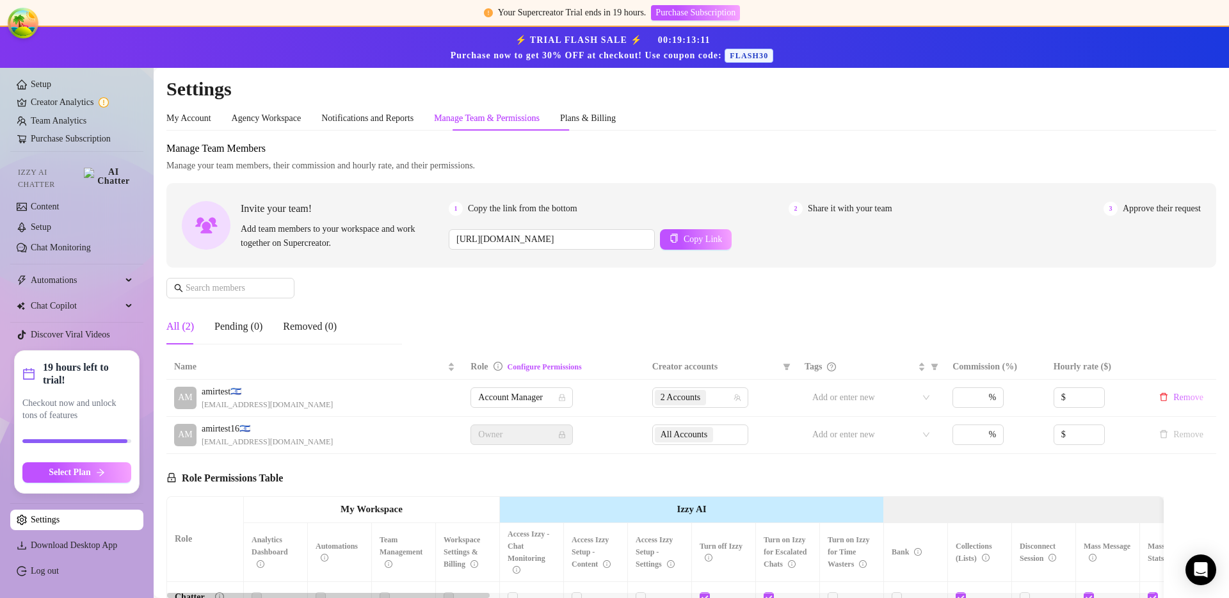
click at [91, 369] on strong "19 hours left to trial!" at bounding box center [87, 374] width 88 height 26
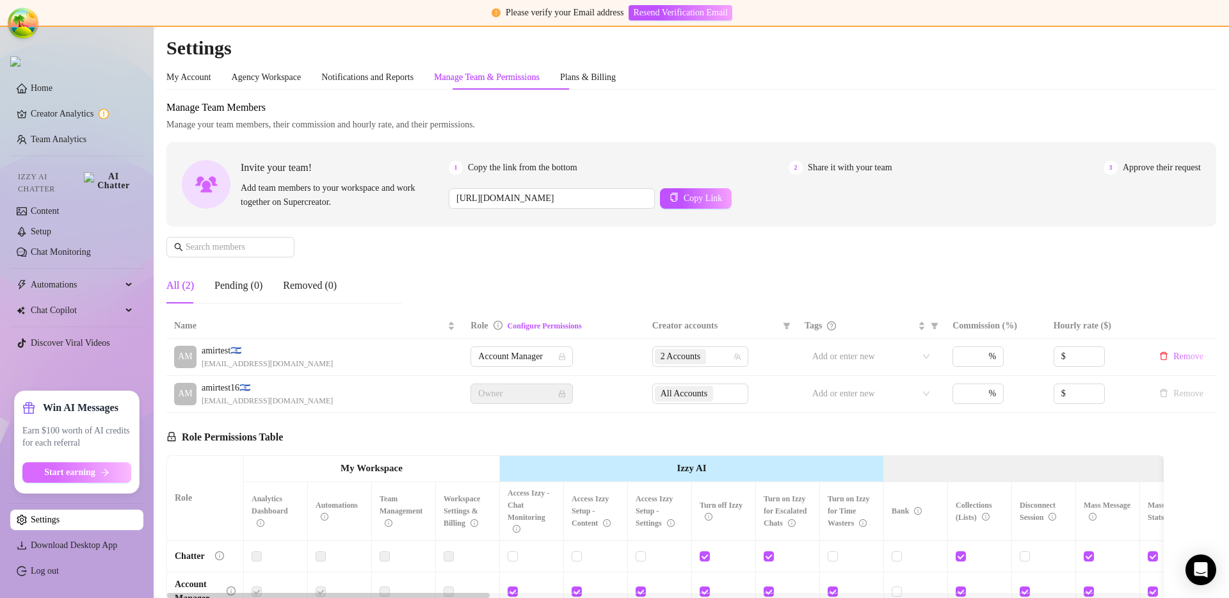
click at [101, 476] on icon "arrow-right" at bounding box center [104, 472] width 9 height 9
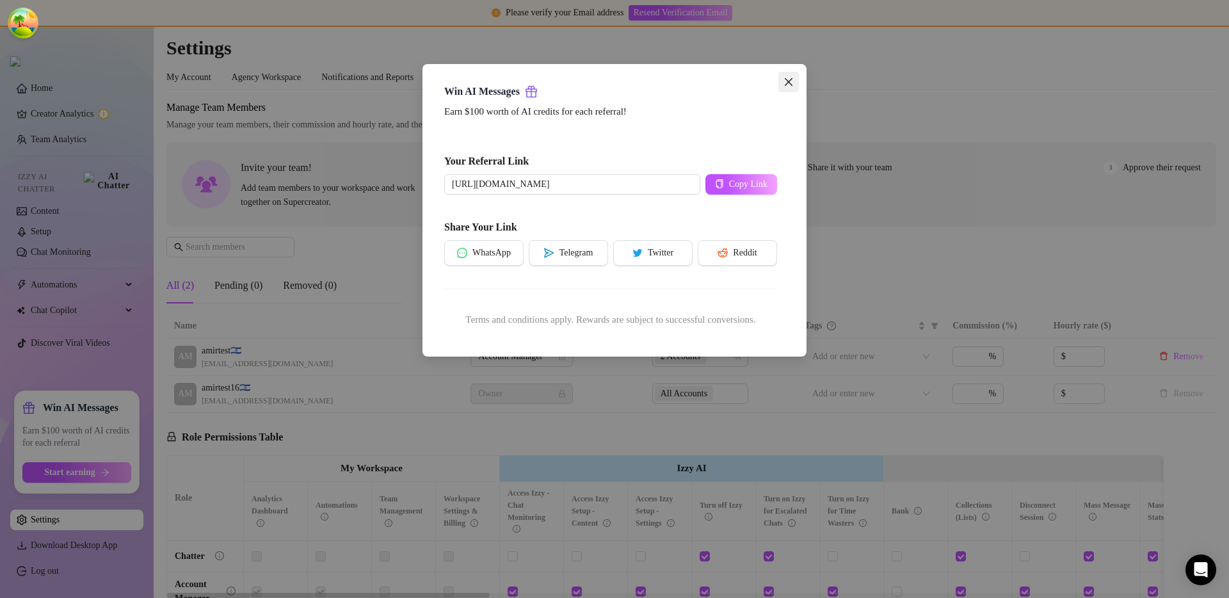
click at [792, 88] on button "Close" at bounding box center [788, 82] width 20 height 20
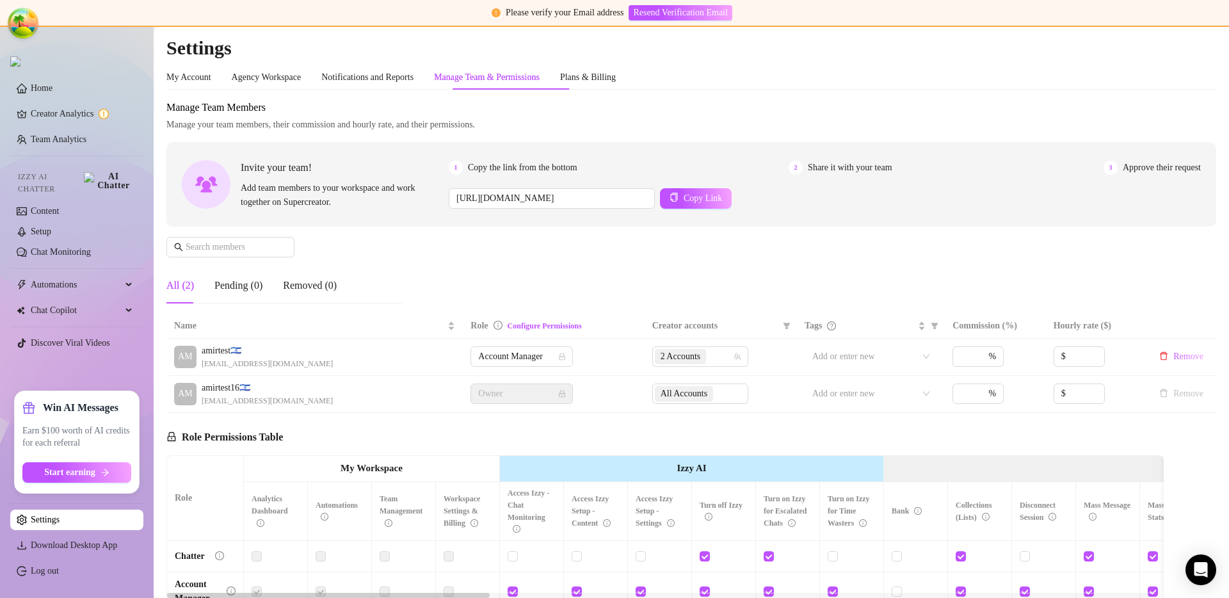
click at [819, 47] on h2 "Settings" at bounding box center [691, 48] width 1050 height 24
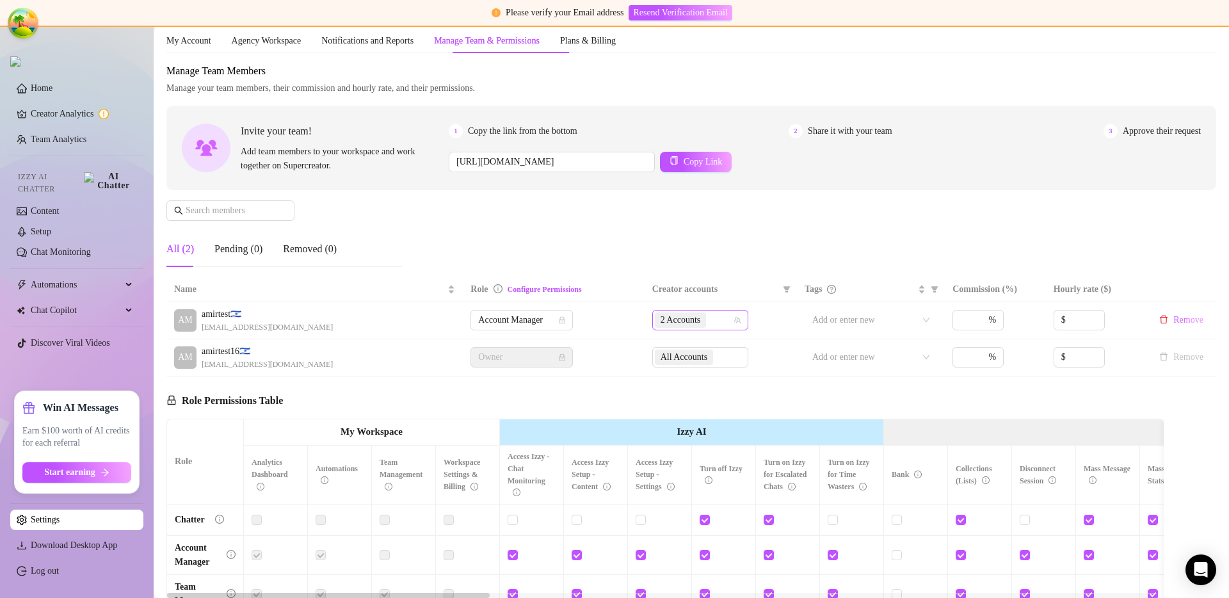
click at [706, 323] on div "2 Accounts" at bounding box center [682, 320] width 54 height 18
click at [671, 398] on span "Select tree node" at bounding box center [672, 401] width 10 height 10
checkbox input "true"
click at [709, 256] on div "Manage Team Members Manage your team members, their commission and hourly rate,…" at bounding box center [691, 170] width 1050 height 214
click at [828, 321] on div at bounding box center [864, 320] width 114 height 18
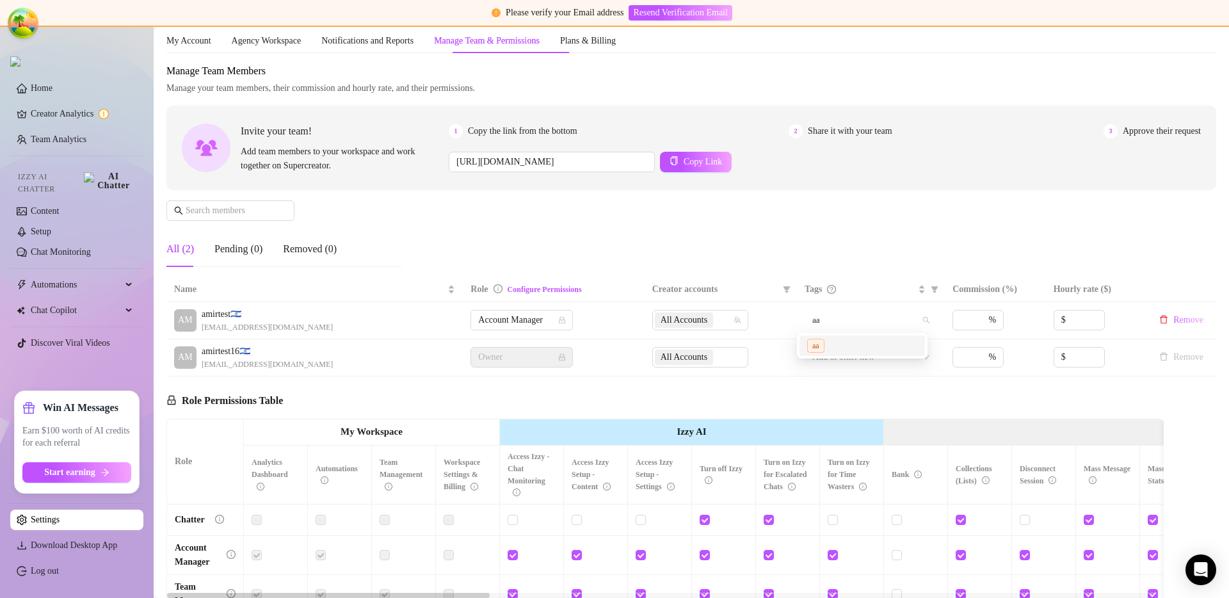
type input "aaa"
click at [843, 348] on div "aaa" at bounding box center [862, 346] width 110 height 14
click at [854, 246] on div "Manage Team Members Manage your team members, their commission and hourly rate,…" at bounding box center [691, 170] width 1050 height 214
click at [760, 226] on div "Manage Team Members Manage your team members, their commission and hourly rate,…" at bounding box center [691, 170] width 1050 height 214
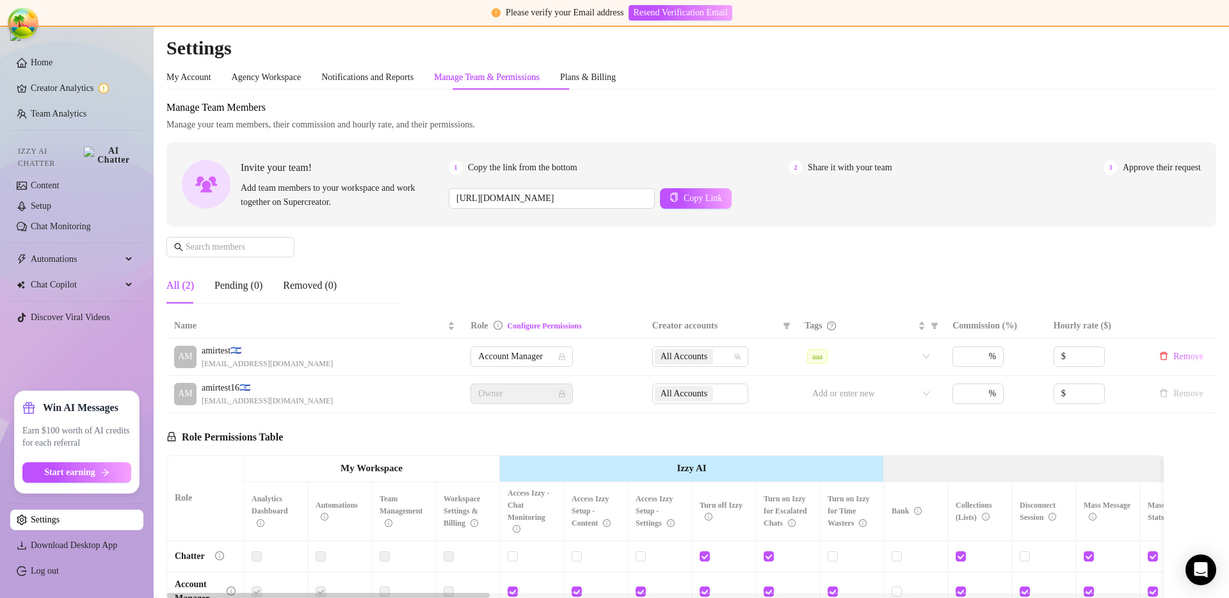
click at [600, 235] on div "Manage Team Members Manage your team members, their commission and hourly rate,…" at bounding box center [691, 207] width 1050 height 214
click at [474, 250] on div "Manage Team Members Manage your team members, their commission and hourly rate,…" at bounding box center [691, 207] width 1050 height 214
click at [76, 478] on button "Start earning" at bounding box center [76, 472] width 109 height 20
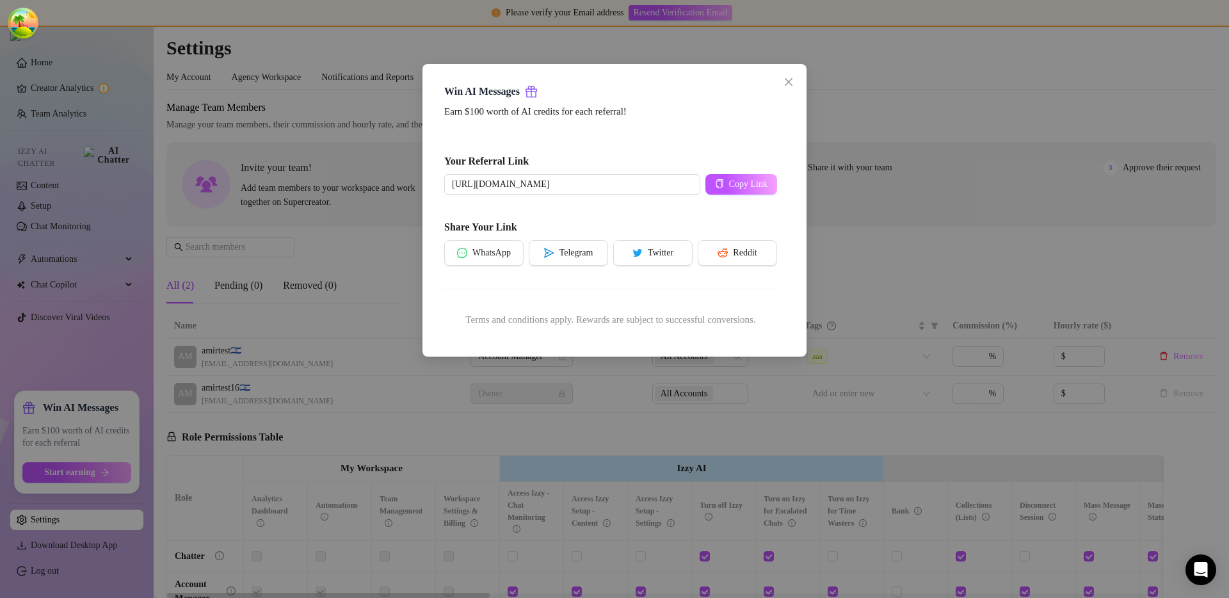
click at [556, 404] on div "Win AI Messages Earn $100 worth of AI credits for each referral! Your Referral …" at bounding box center [614, 299] width 1229 height 598
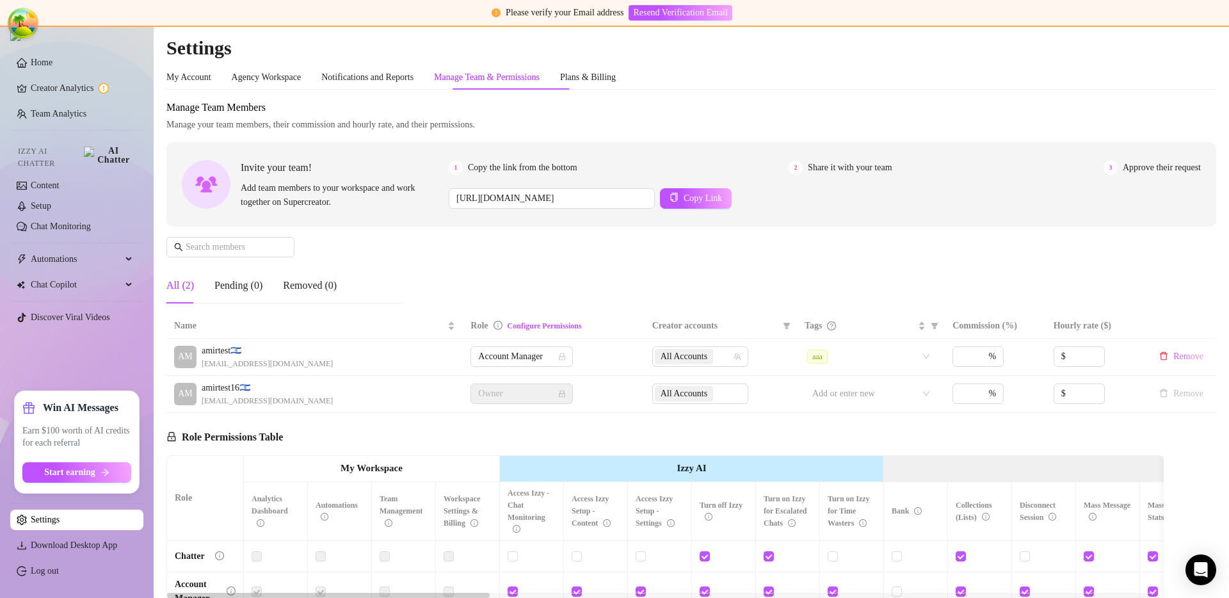
click at [915, 102] on span "Manage Team Members" at bounding box center [691, 107] width 1050 height 15
click at [139, 370] on ul "Home Creator Analytics Team Analytics Izzy AI Chatter Content Setup Chat Monito…" at bounding box center [76, 216] width 133 height 339
